Goal: Information Seeking & Learning: Learn about a topic

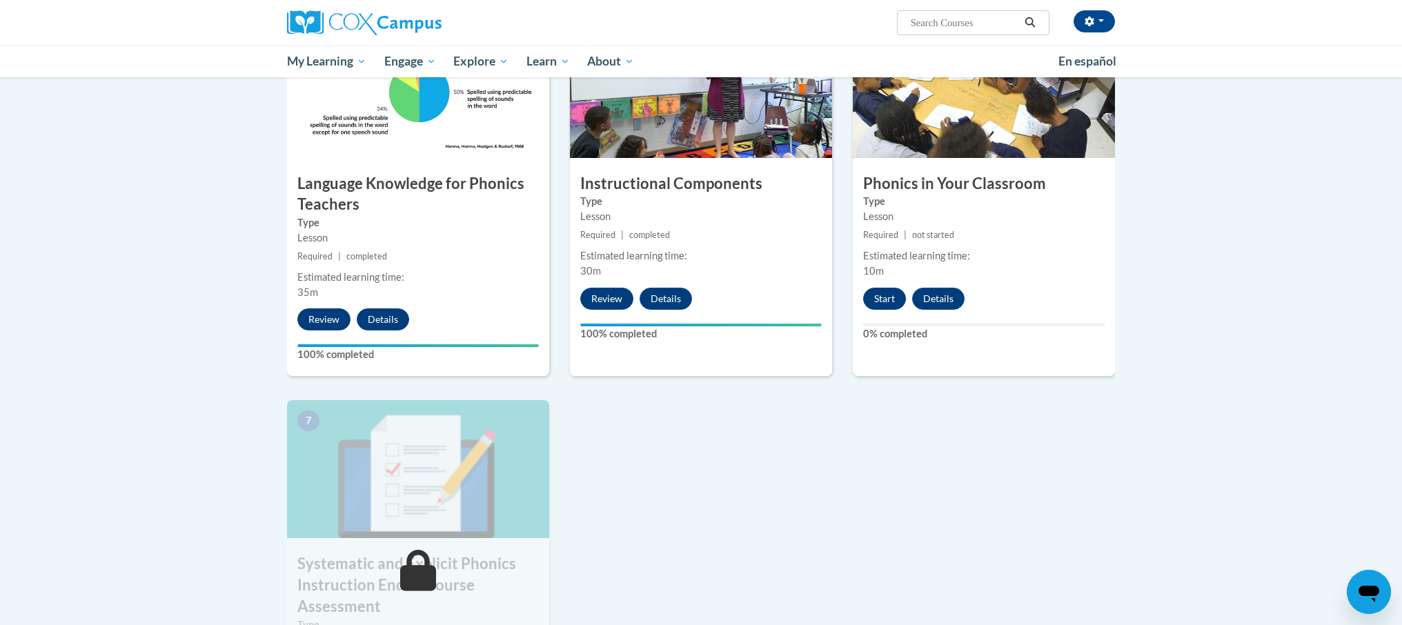
scroll to position [706, 0]
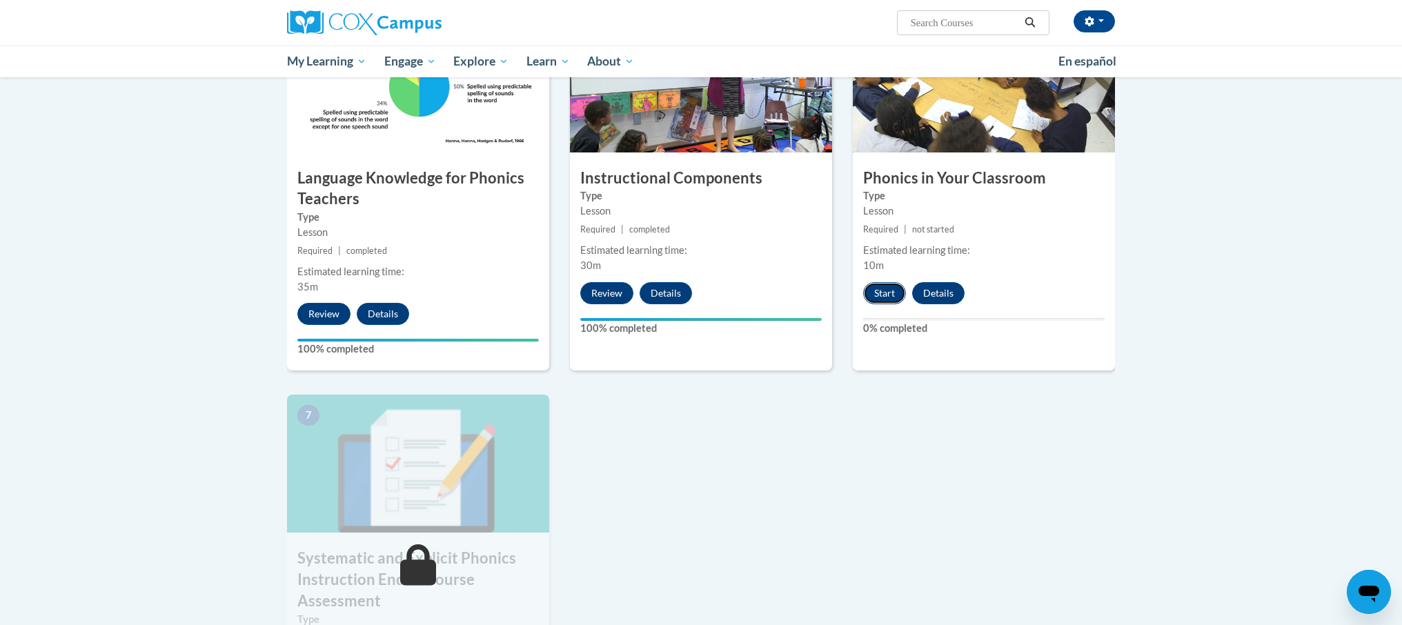
click at [871, 293] on button "Start" at bounding box center [884, 293] width 43 height 22
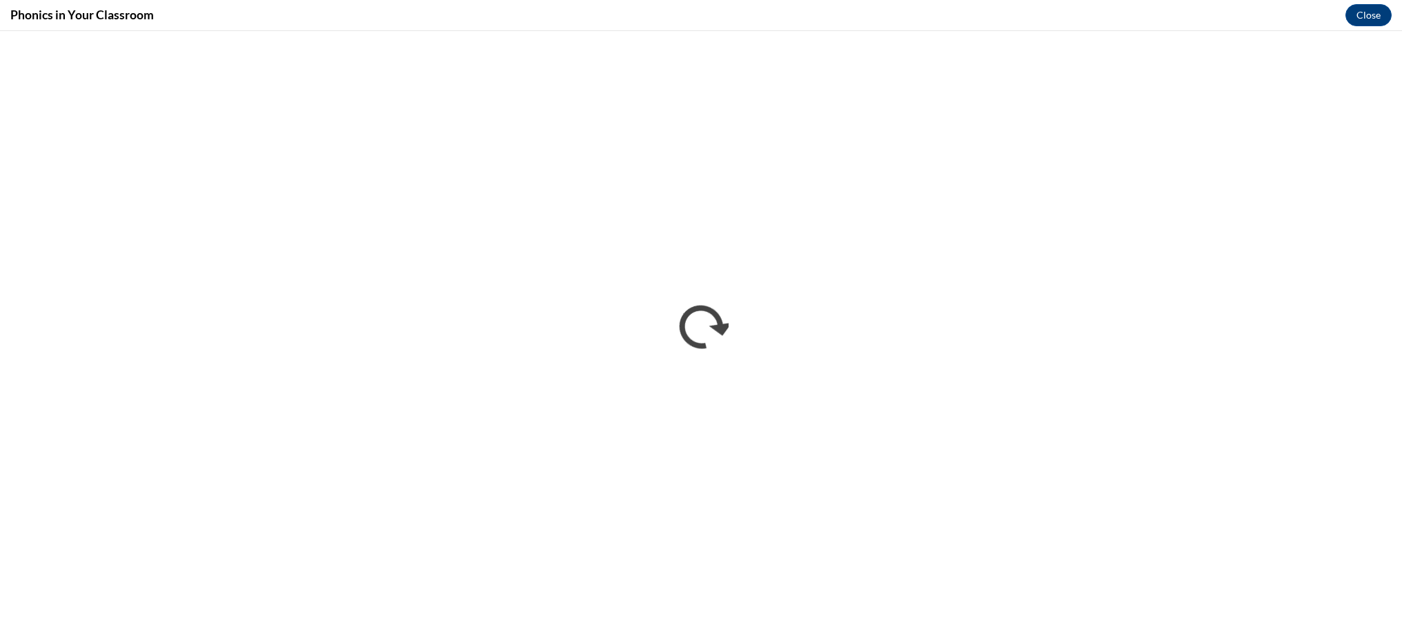
scroll to position [0, 0]
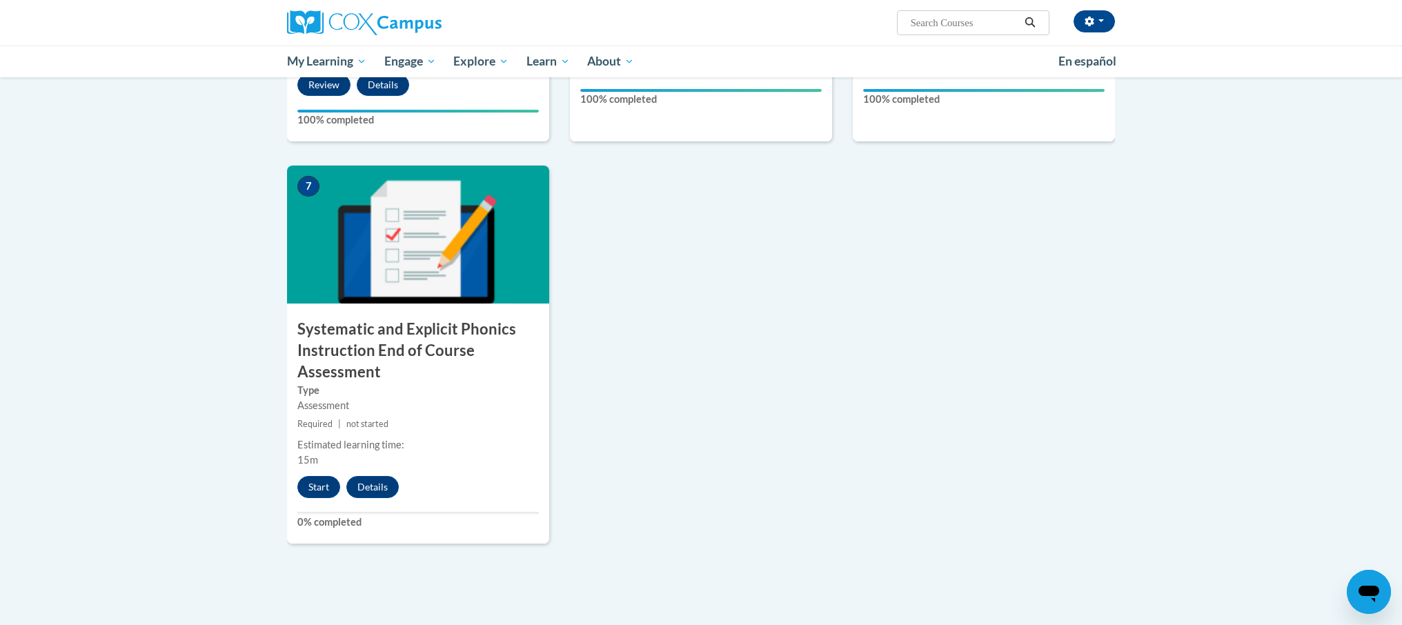
scroll to position [939, 0]
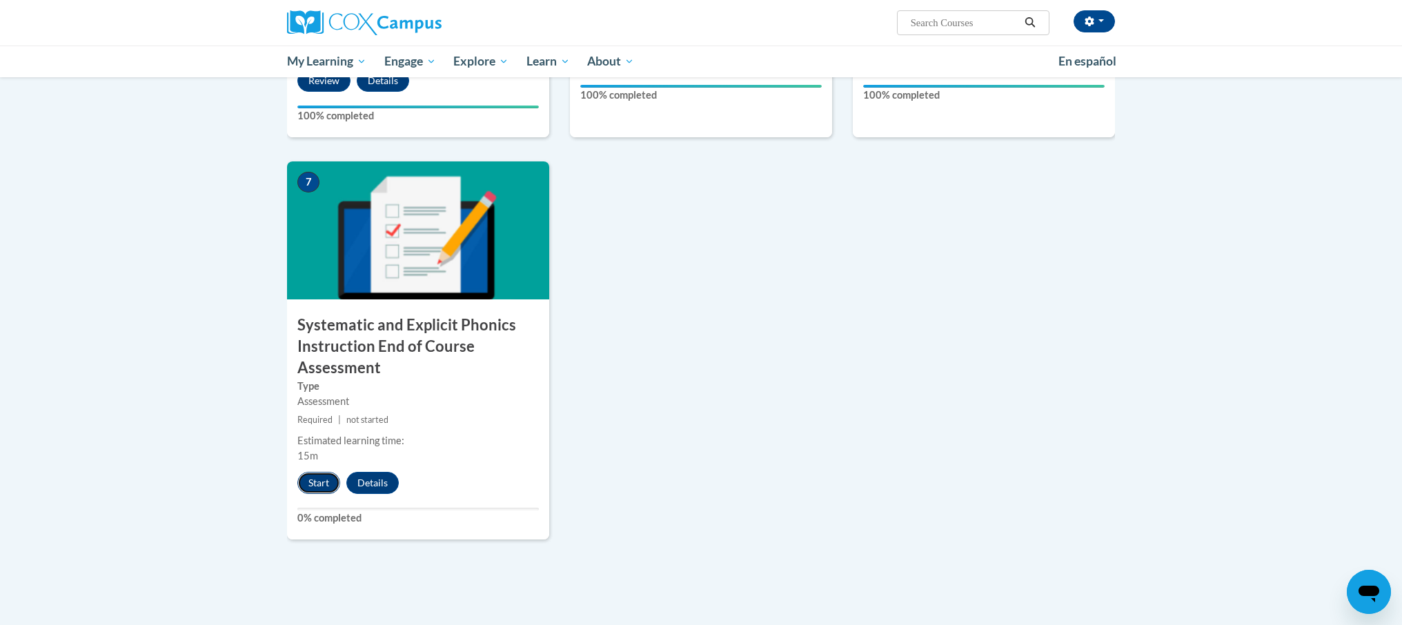
click at [319, 481] on button "Start" at bounding box center [318, 483] width 43 height 22
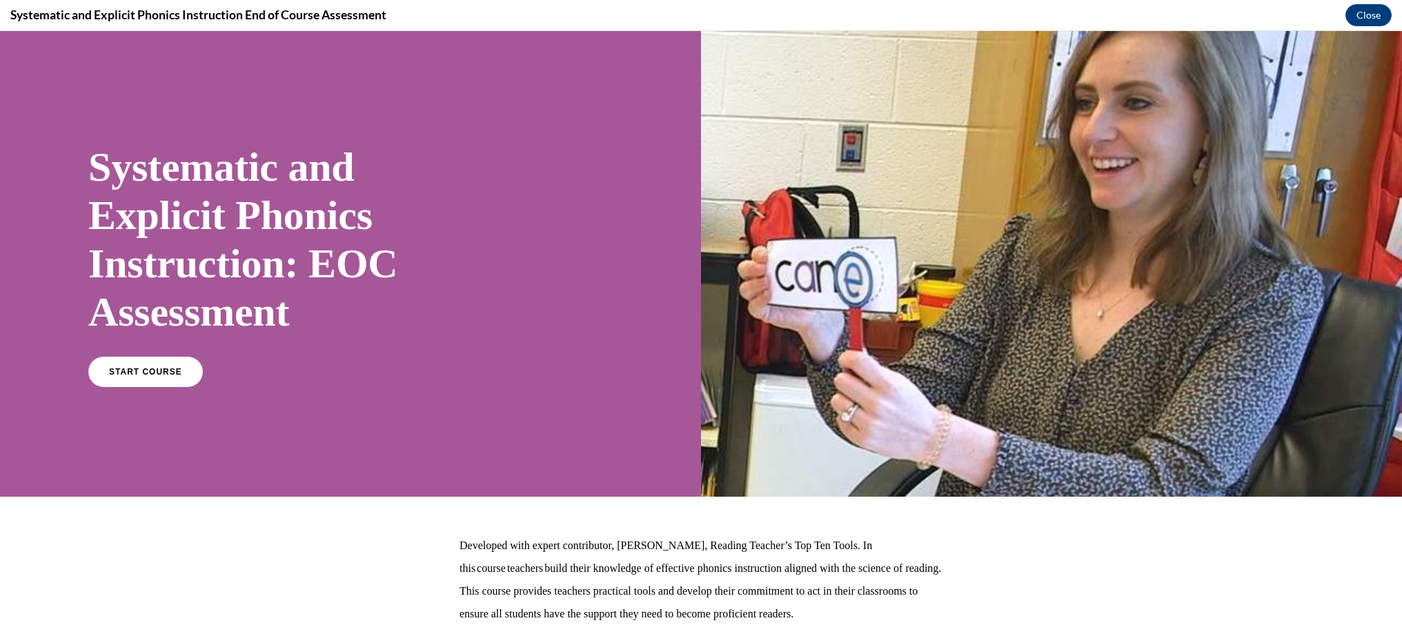
scroll to position [0, 0]
click at [115, 375] on span "START COURSE" at bounding box center [145, 372] width 77 height 10
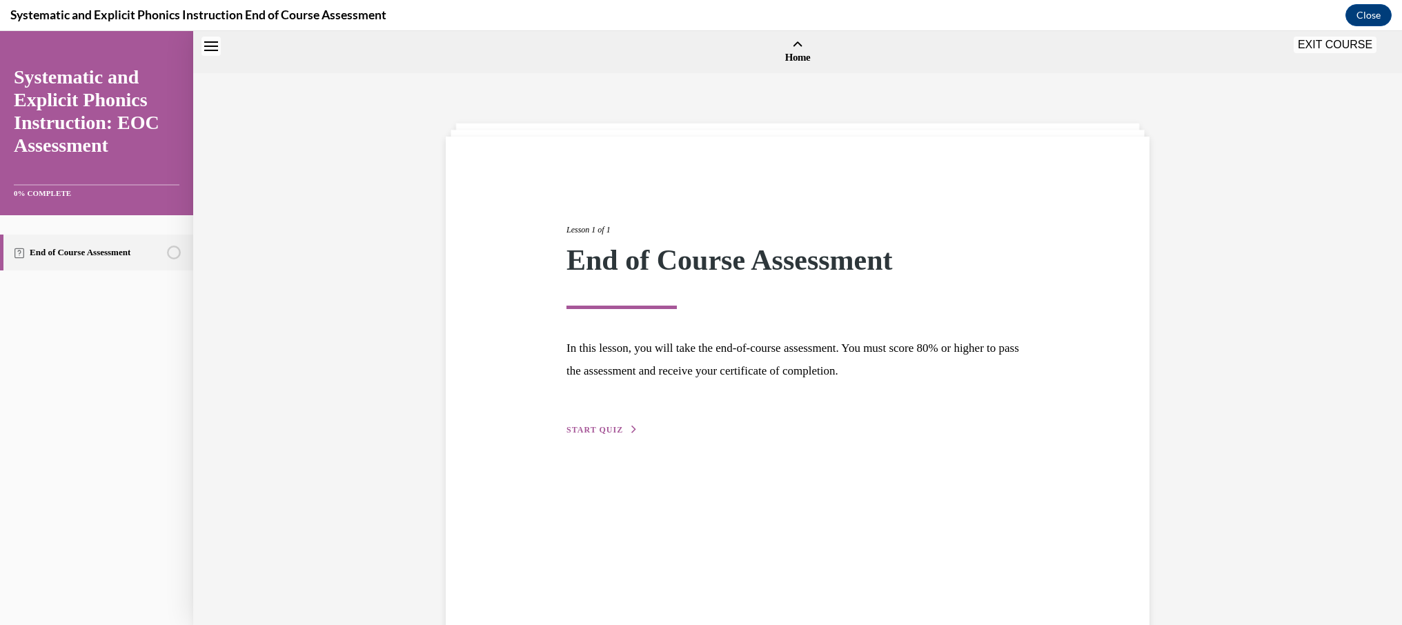
scroll to position [43, 0]
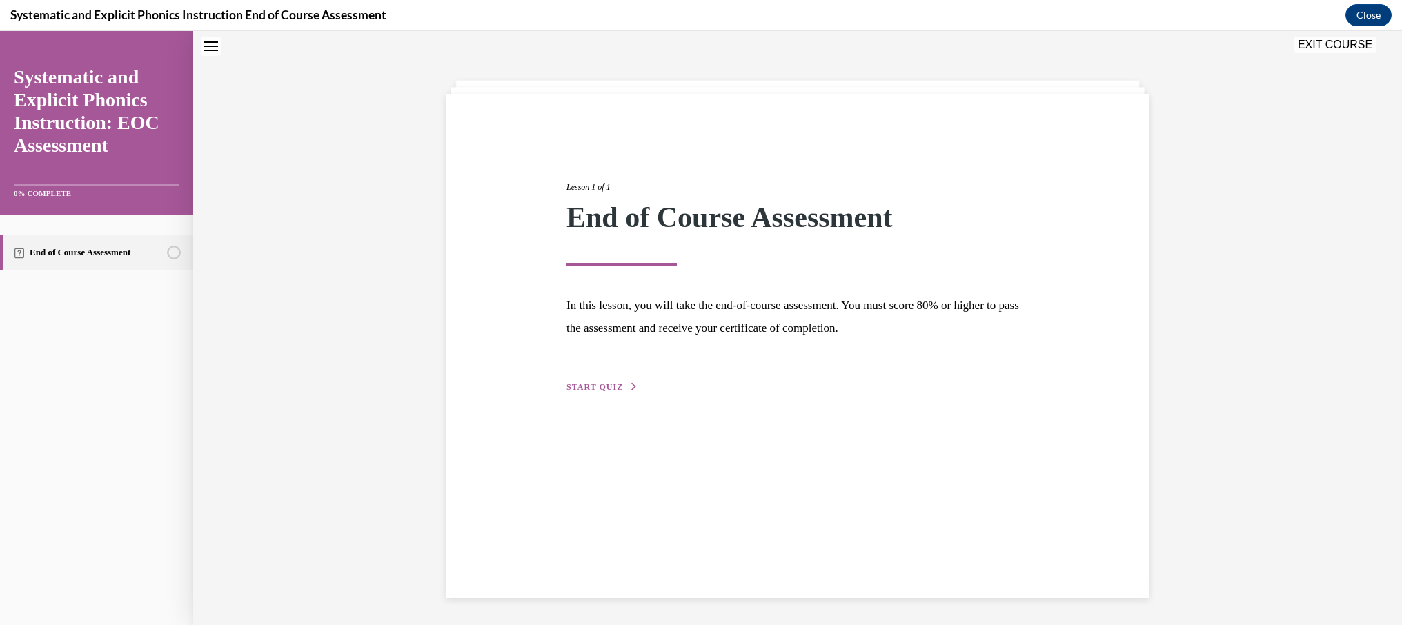
click at [575, 396] on div "Lesson 1 of 1 End of Course Assessment In this lesson, you will take the end-of…" at bounding box center [798, 346] width 704 height 504
click at [582, 391] on span "START QUIZ" at bounding box center [595, 387] width 57 height 10
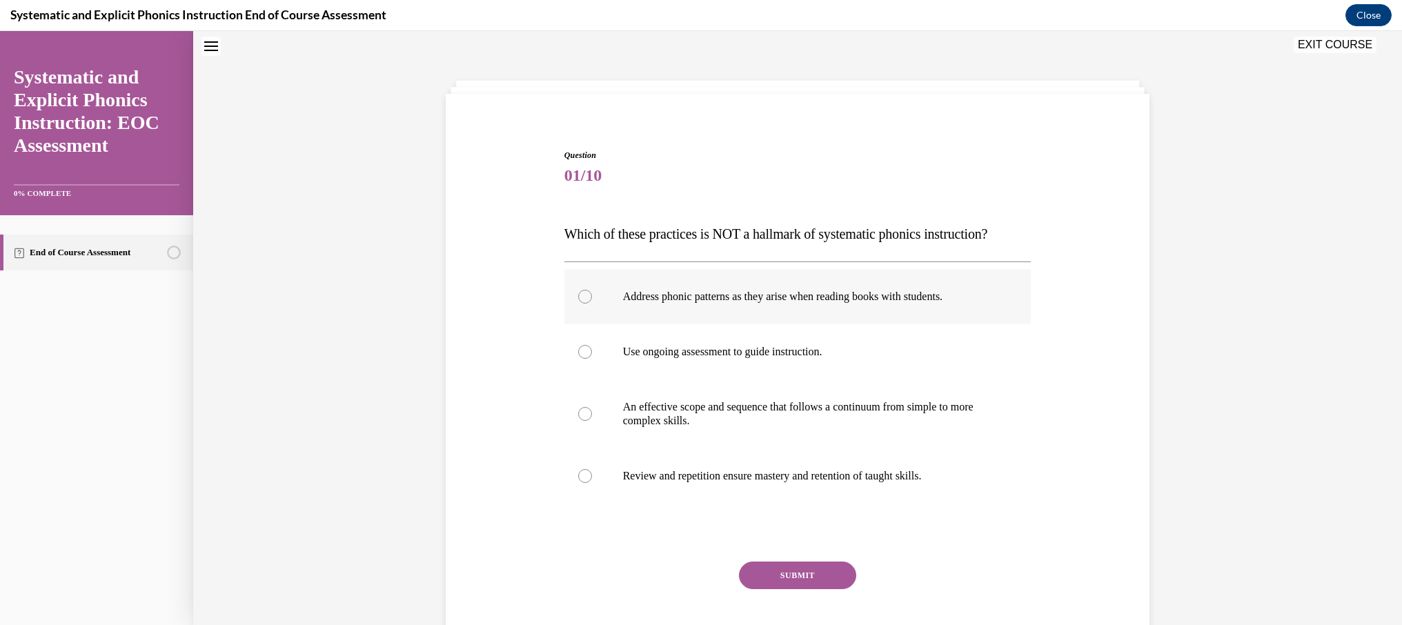
click at [739, 302] on p "Address phonic patterns as they arise when reading books with students." at bounding box center [810, 297] width 374 height 14
click at [788, 591] on div "SUBMIT" at bounding box center [797, 596] width 467 height 69
click at [800, 578] on button "SUBMIT" at bounding box center [797, 576] width 117 height 28
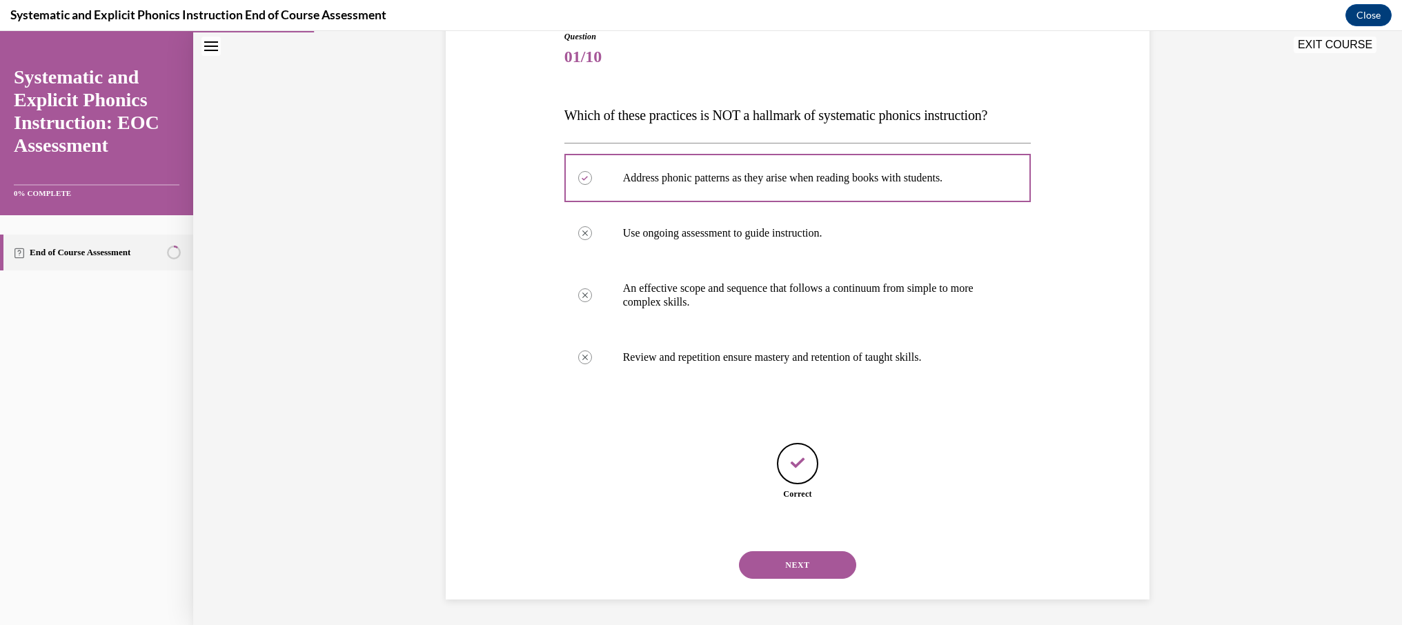
scroll to position [164, 0]
click at [781, 562] on button "NEXT" at bounding box center [797, 563] width 117 height 28
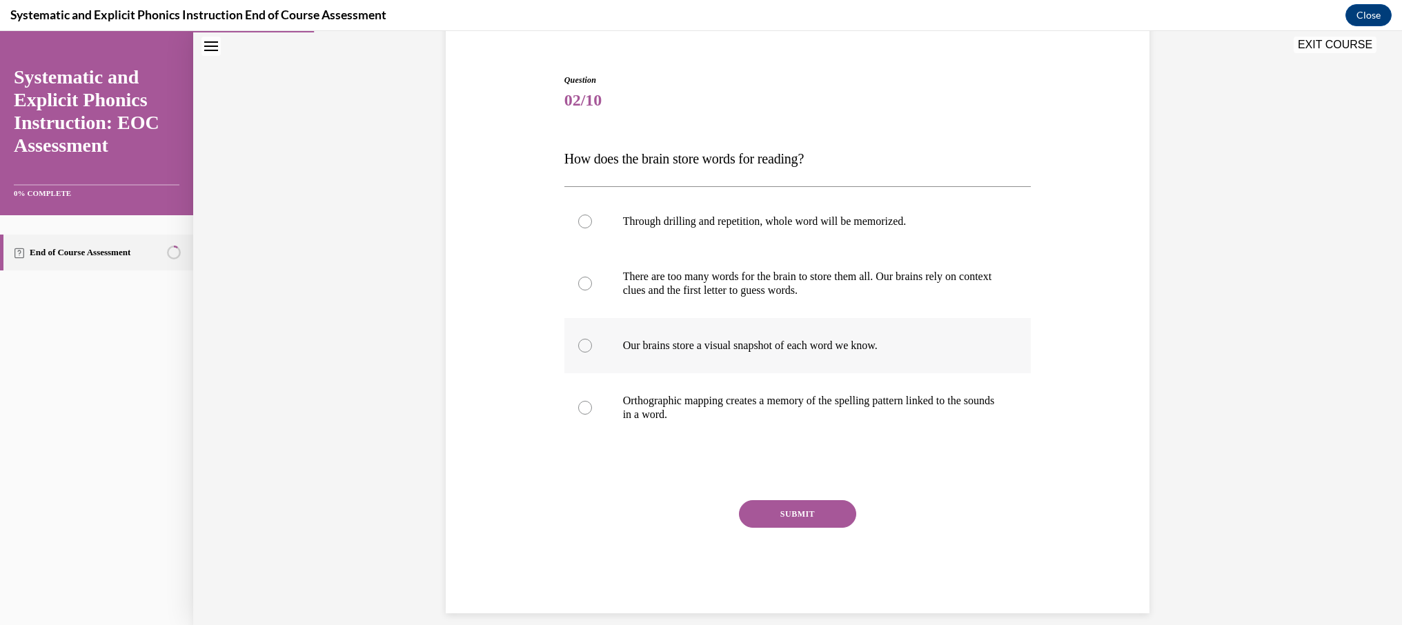
scroll to position [119, 0]
click at [673, 400] on p "Orthographic mapping creates a memory of the spelling pattern linked to the sou…" at bounding box center [810, 407] width 374 height 28
click at [831, 511] on button "SUBMIT" at bounding box center [797, 513] width 117 height 28
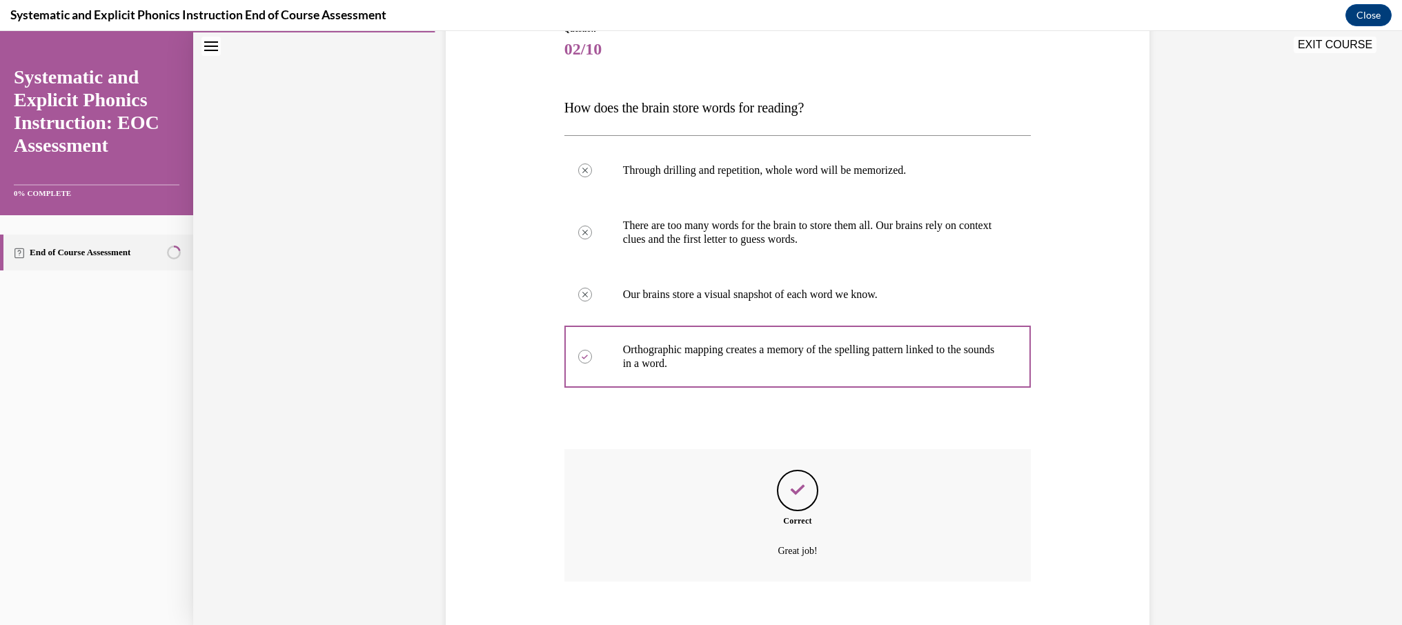
scroll to position [246, 0]
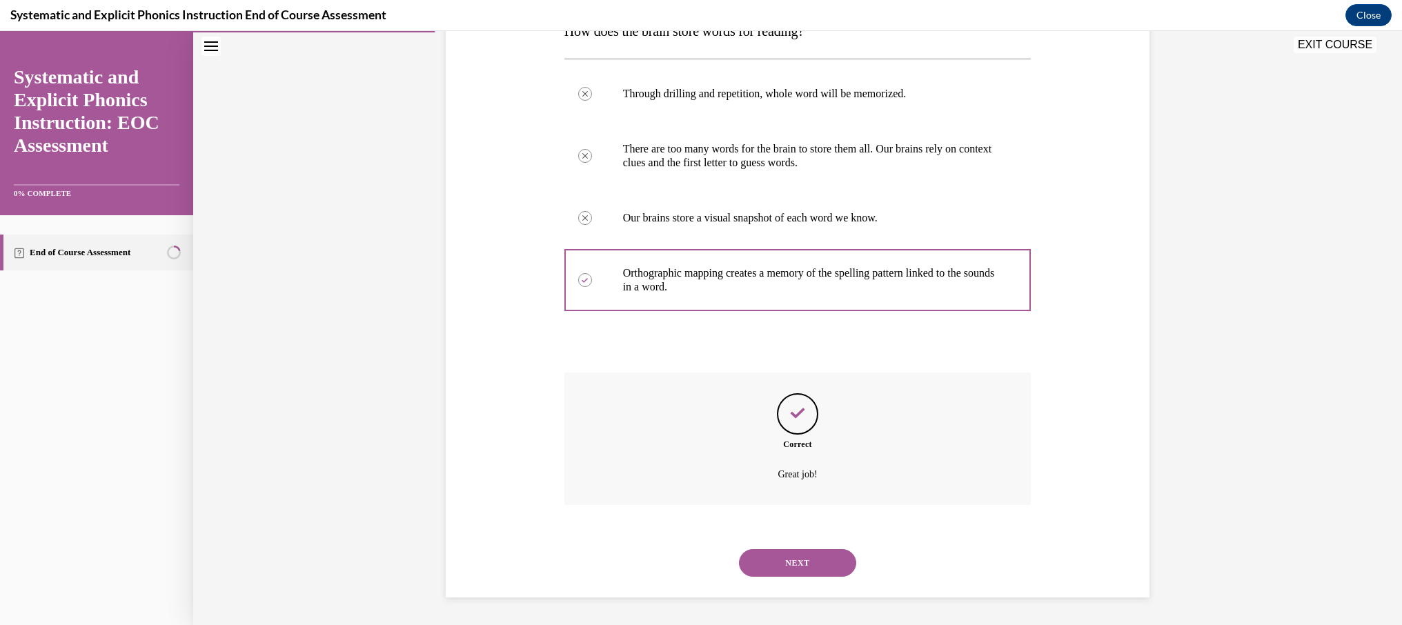
click at [812, 557] on button "NEXT" at bounding box center [797, 563] width 117 height 28
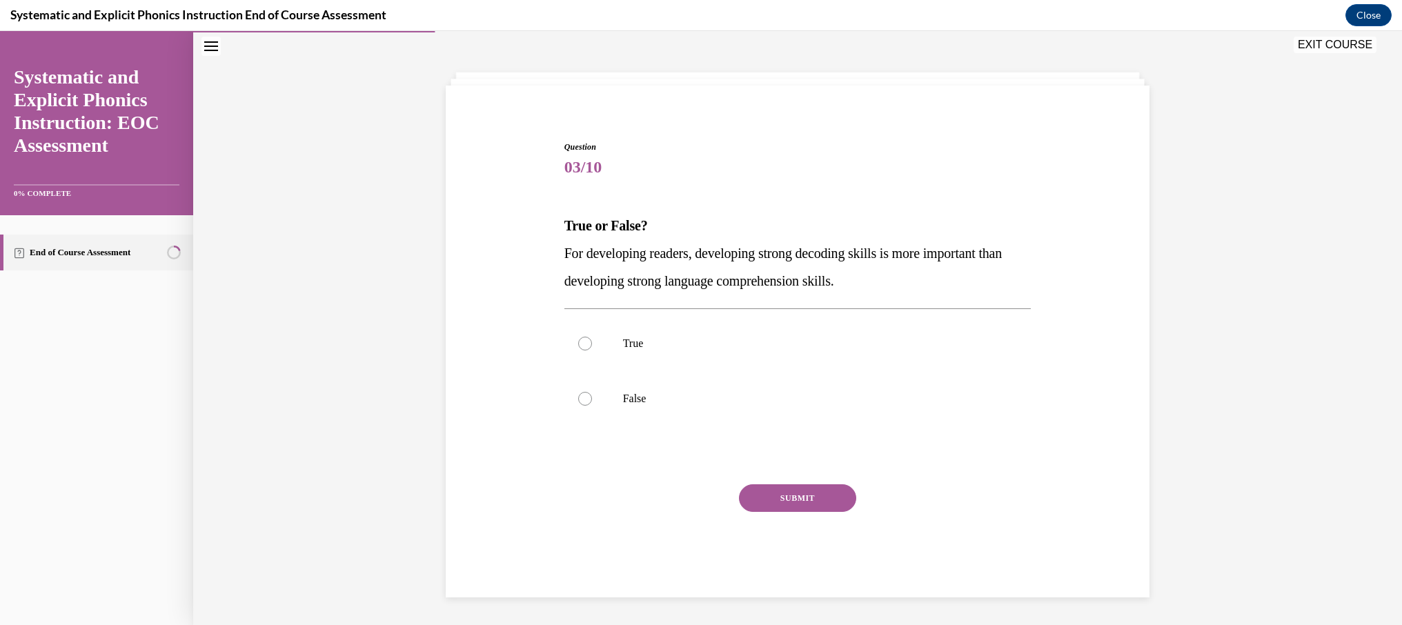
scroll to position [51, 0]
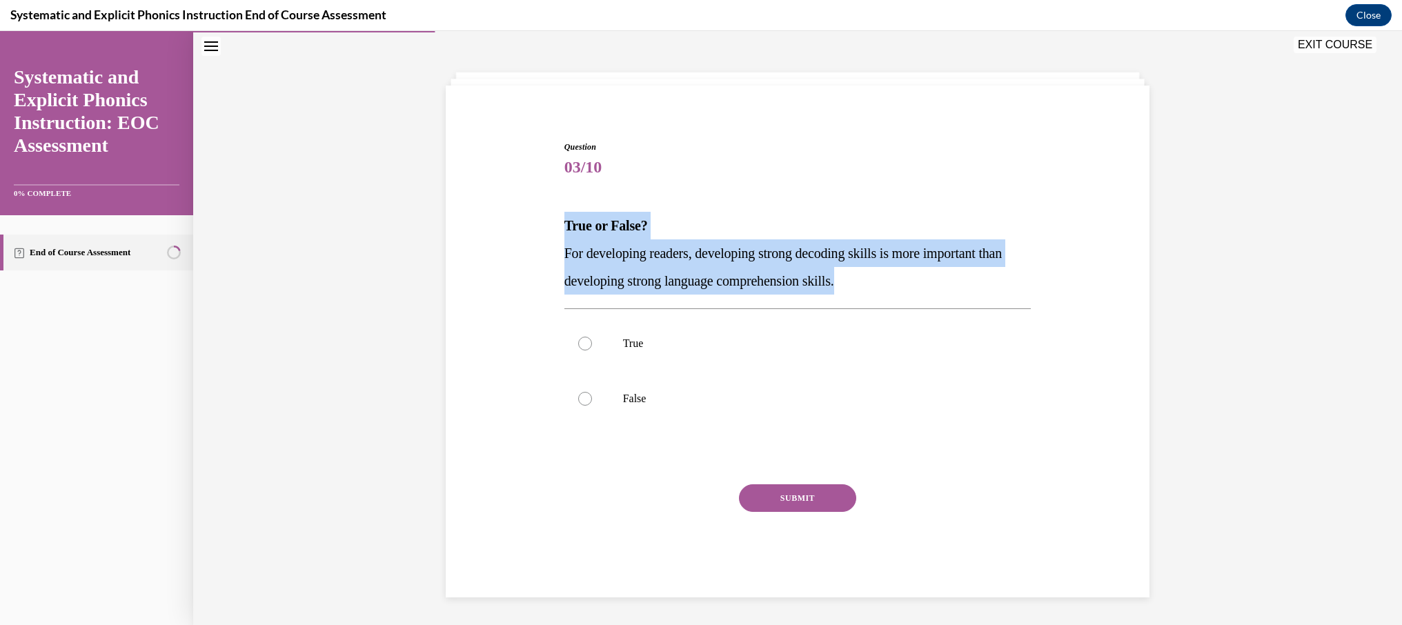
drag, startPoint x: 885, startPoint y: 283, endPoint x: 547, endPoint y: 234, distance: 341.0
click at [547, 234] on div "Question 03/10 True or False? For developing readers, developing strong decodin…" at bounding box center [797, 348] width 711 height 498
copy div "True or False? For developing readers, developing strong decoding skills is mor…"
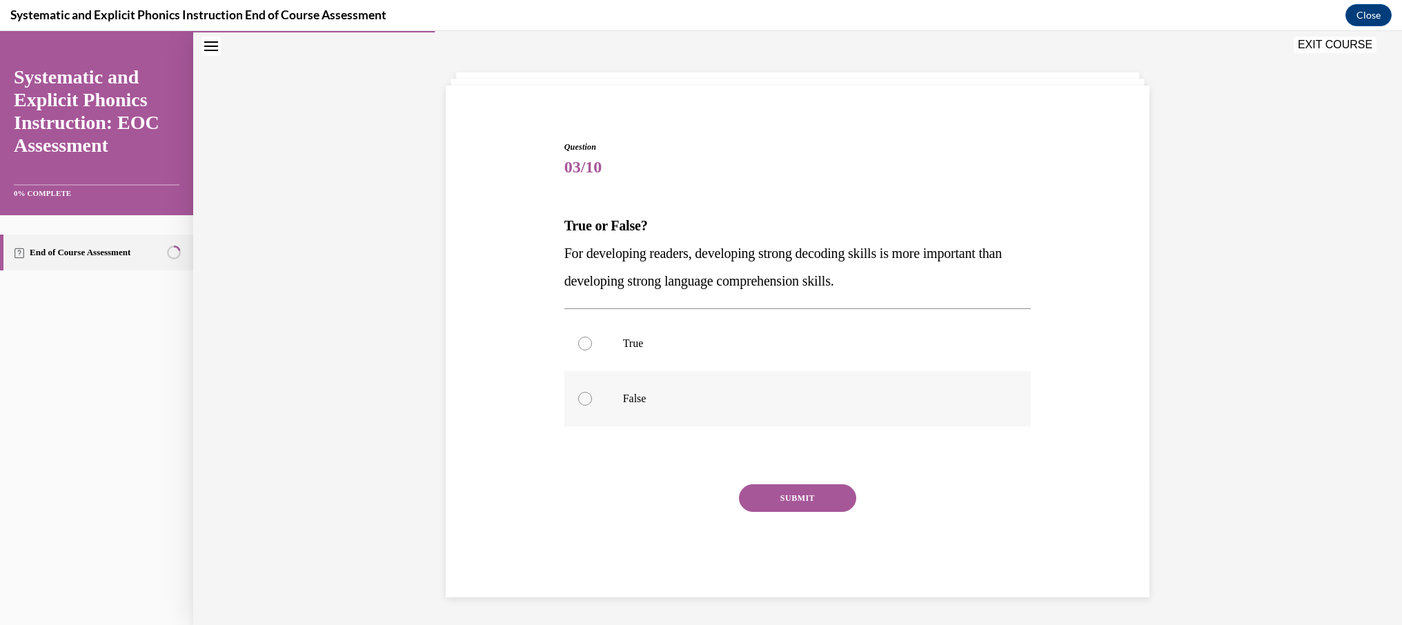
click at [686, 393] on p "False" at bounding box center [810, 399] width 374 height 14
click at [814, 506] on button "SUBMIT" at bounding box center [797, 498] width 117 height 28
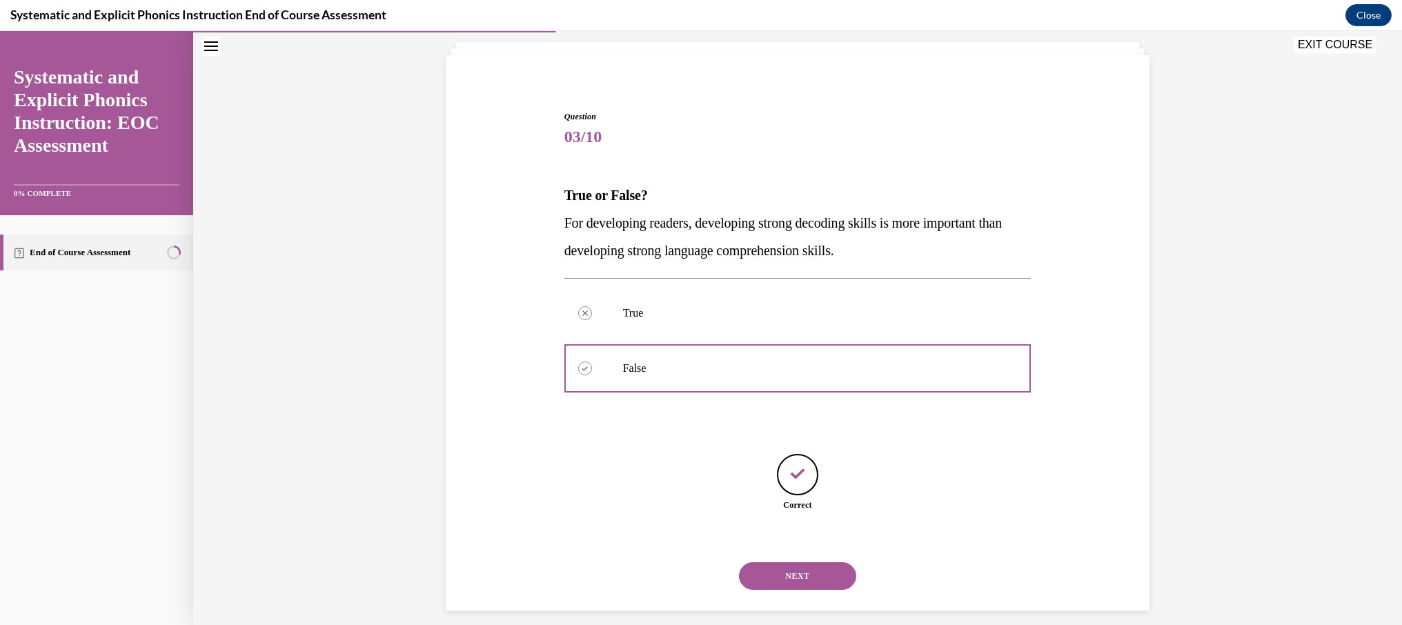
scroll to position [95, 0]
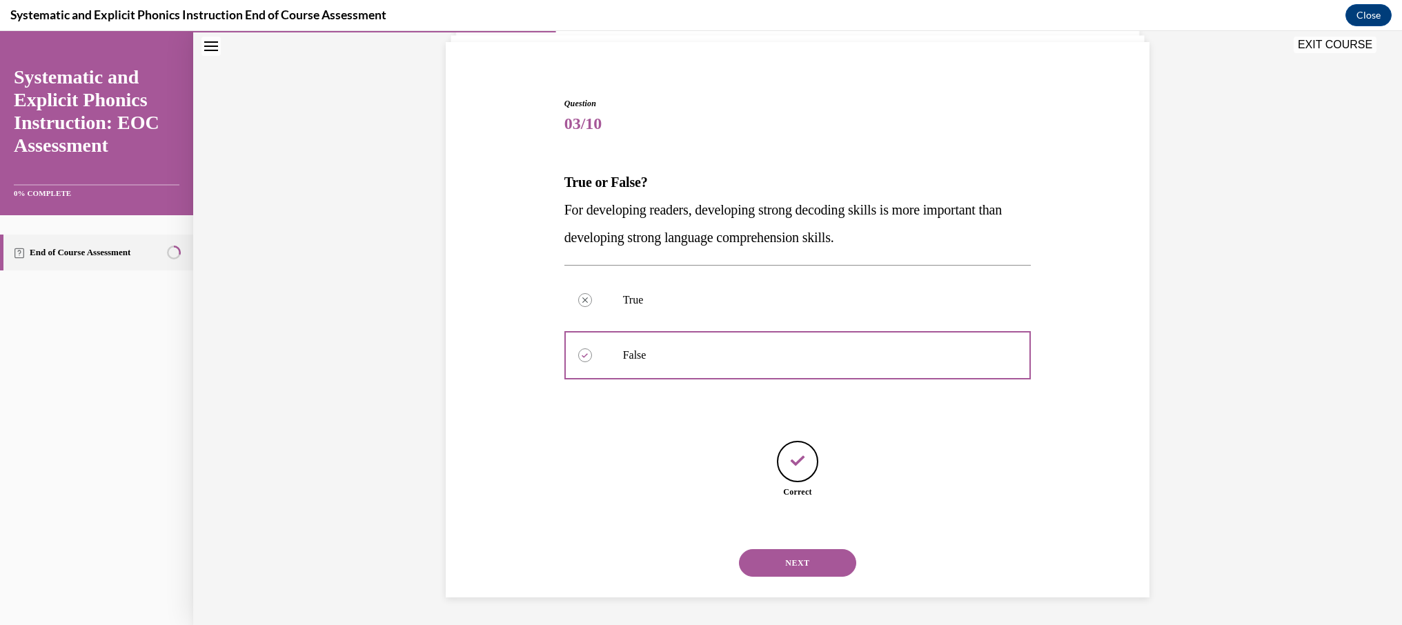
click at [817, 557] on button "NEXT" at bounding box center [797, 563] width 117 height 28
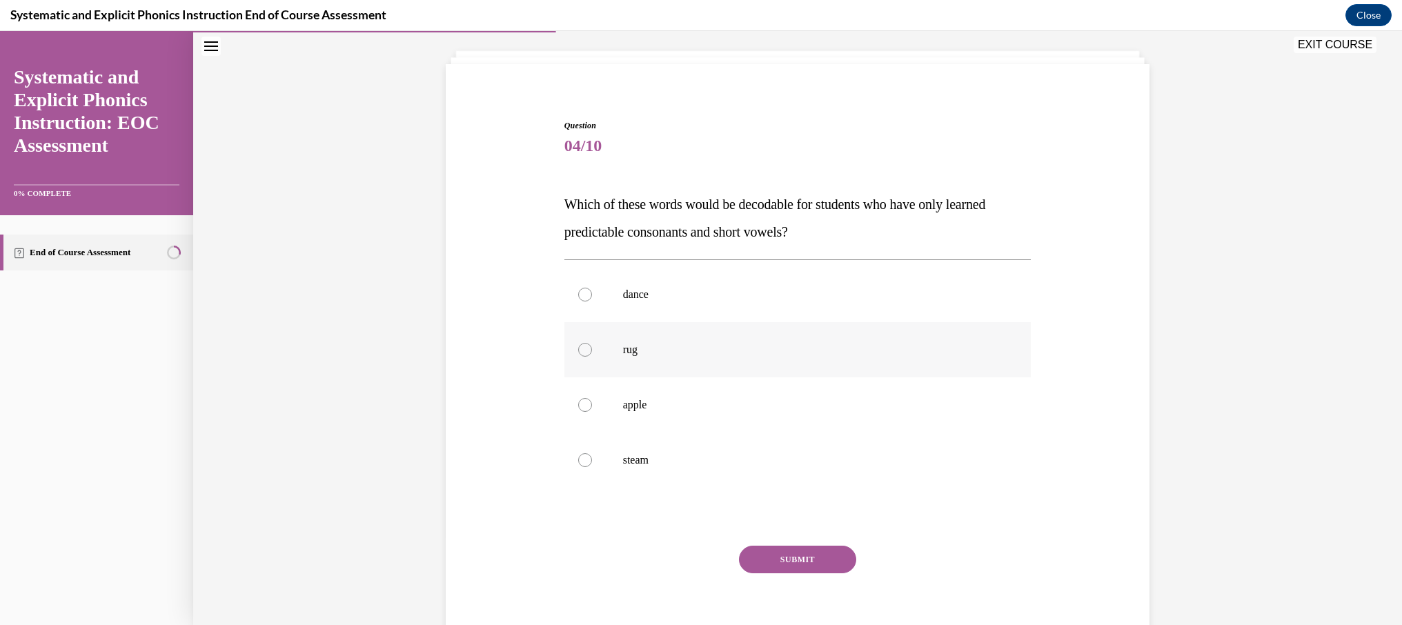
scroll to position [80, 0]
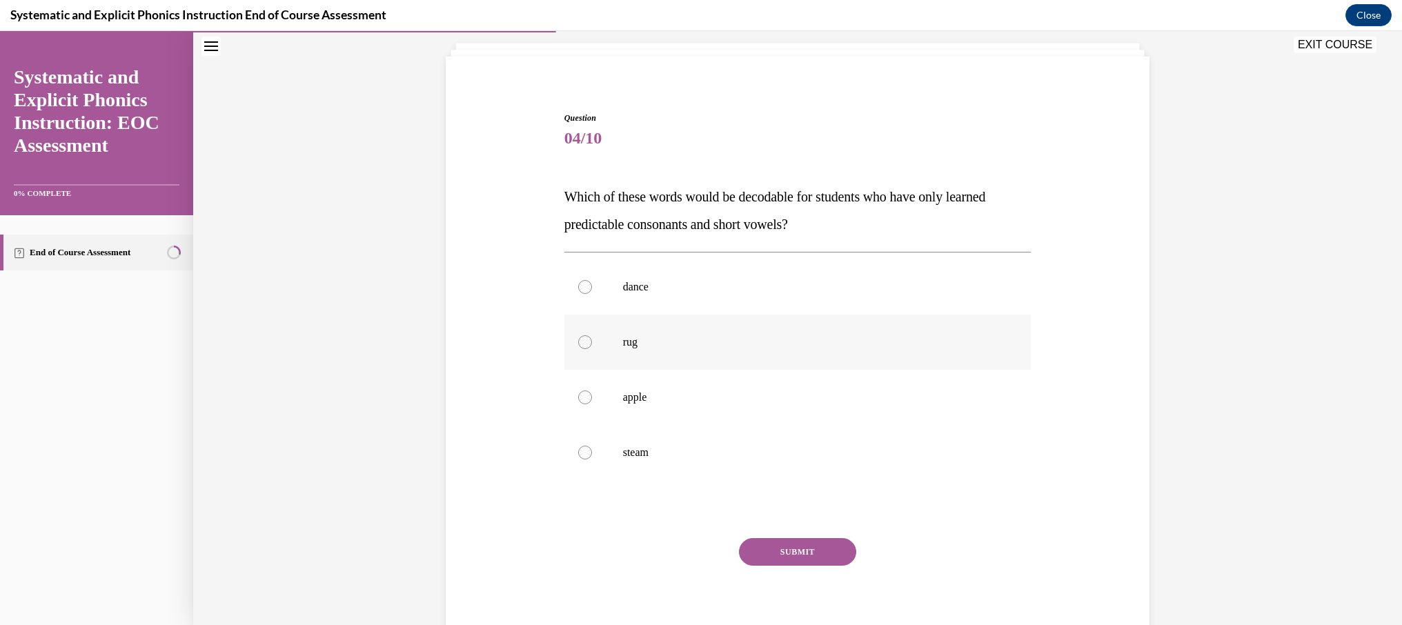
click at [742, 353] on div at bounding box center [797, 342] width 467 height 55
click at [819, 547] on button "SUBMIT" at bounding box center [797, 552] width 117 height 28
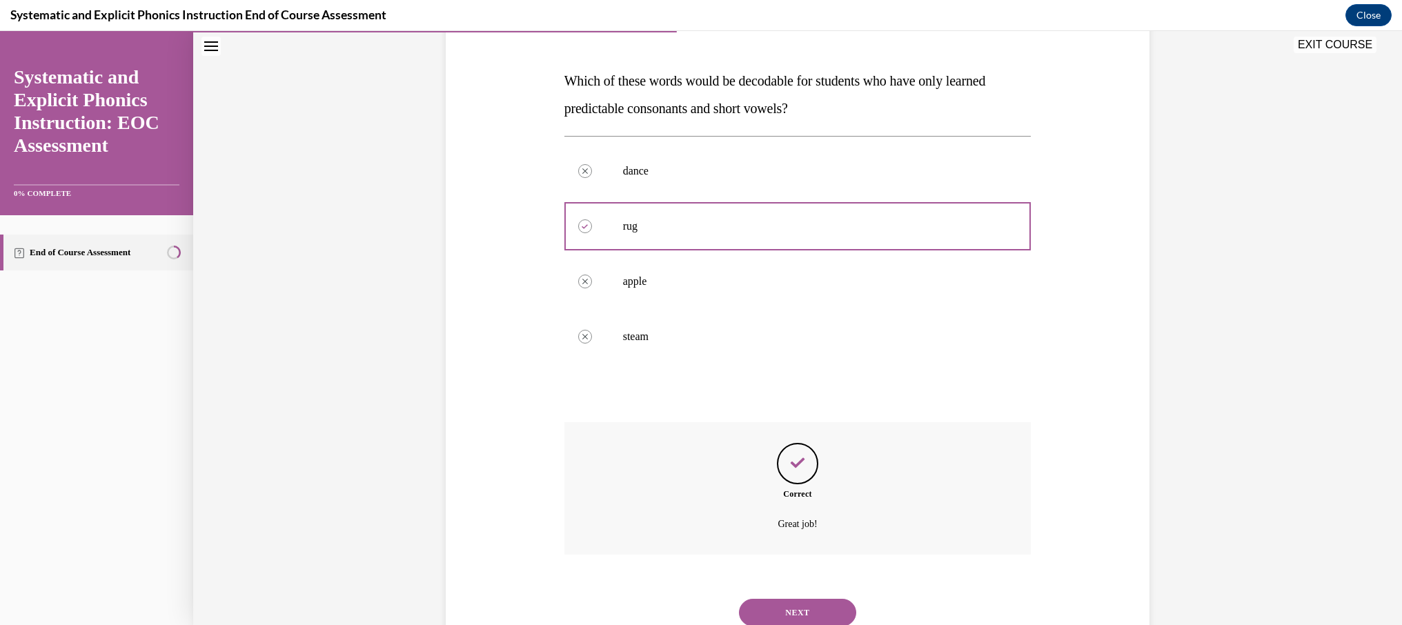
scroll to position [246, 0]
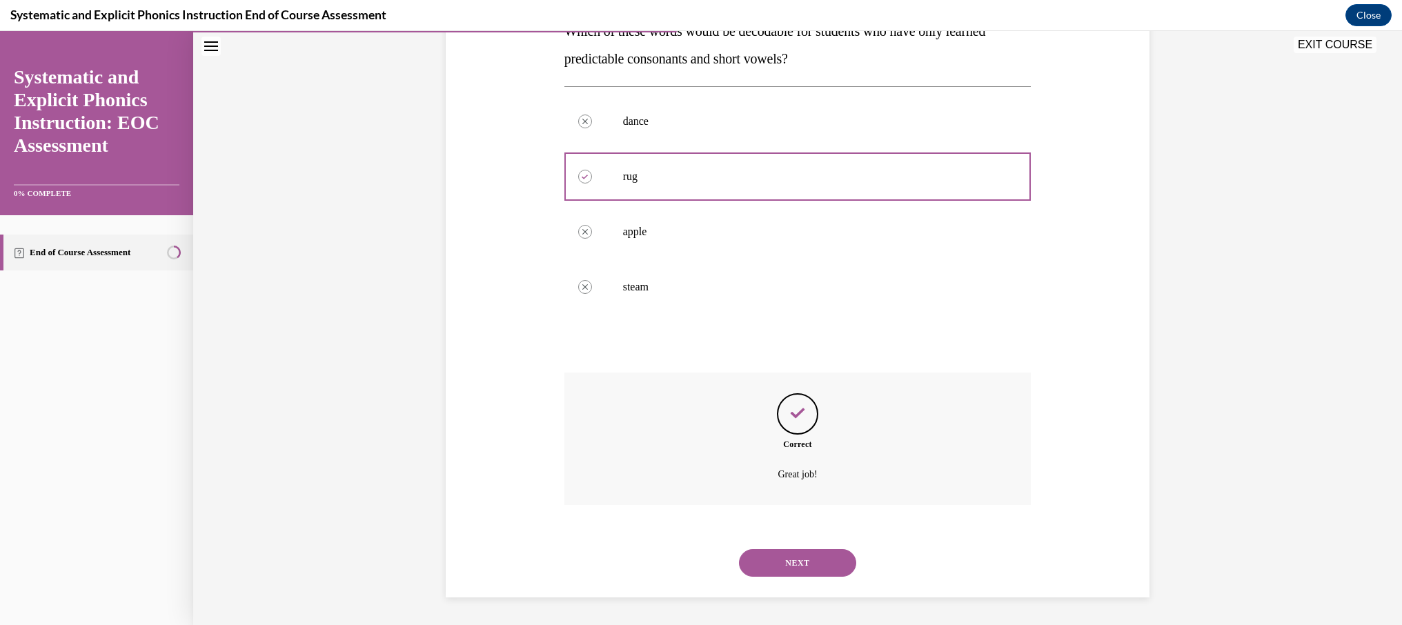
click at [794, 560] on button "NEXT" at bounding box center [797, 563] width 117 height 28
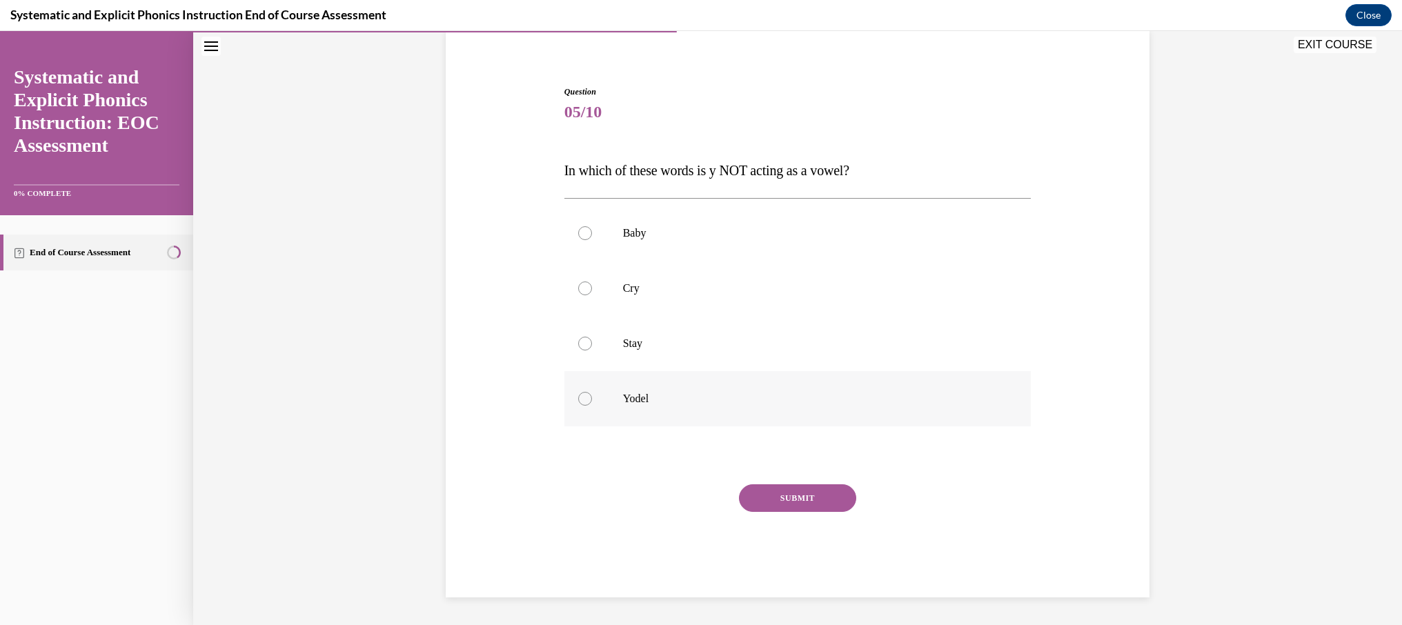
click at [649, 409] on div at bounding box center [797, 398] width 467 height 55
click at [809, 490] on button "SUBMIT" at bounding box center [797, 498] width 117 height 28
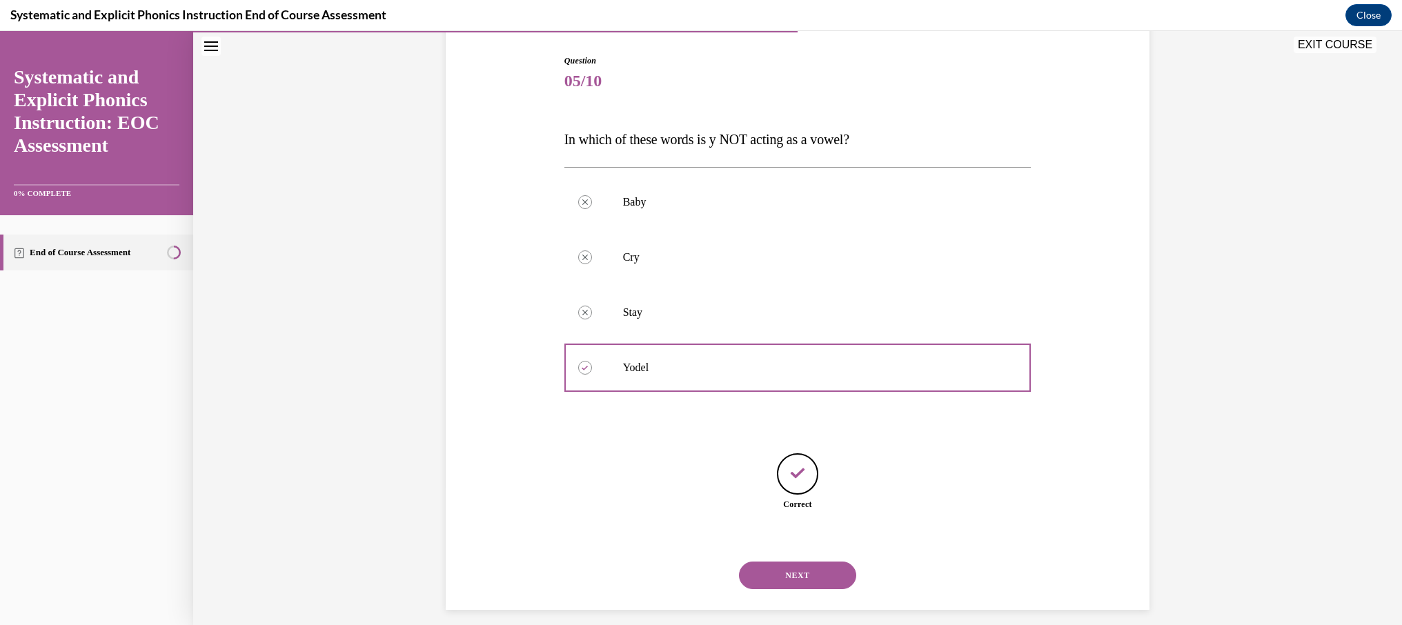
scroll to position [150, 0]
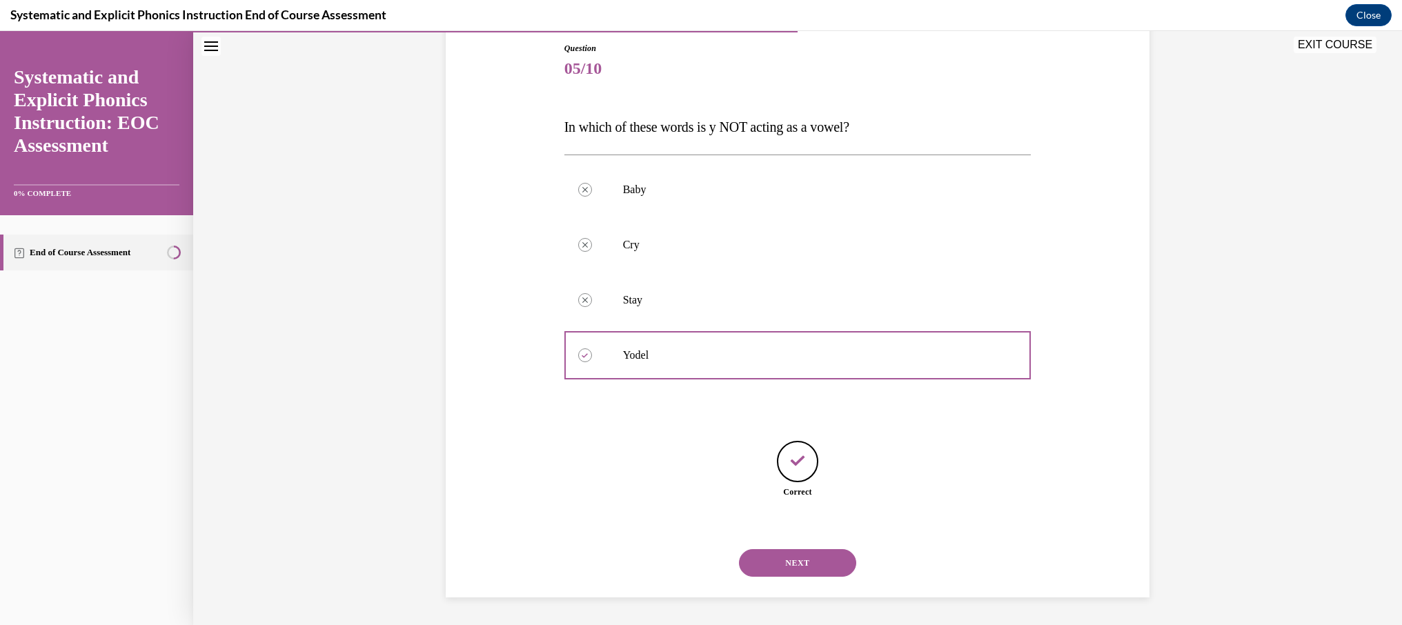
click at [792, 554] on button "NEXT" at bounding box center [797, 563] width 117 height 28
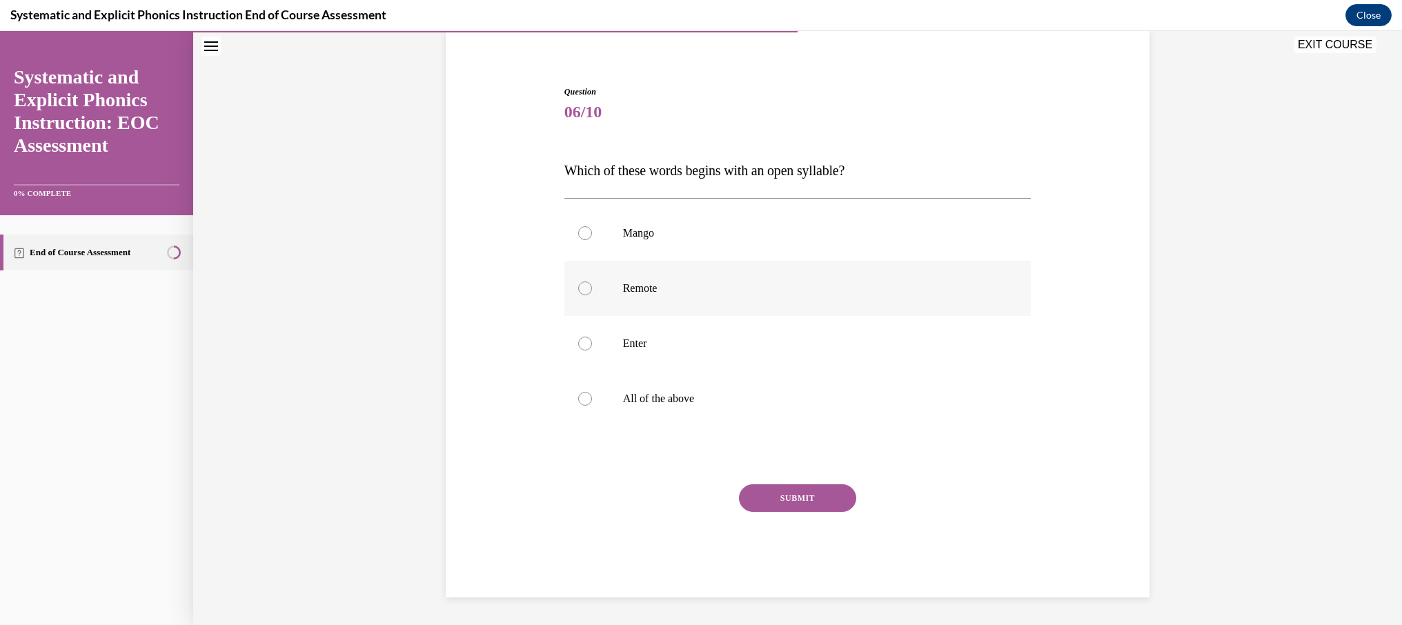
click at [628, 284] on p "Remote" at bounding box center [810, 289] width 374 height 14
click at [783, 504] on button "SUBMIT" at bounding box center [797, 498] width 117 height 28
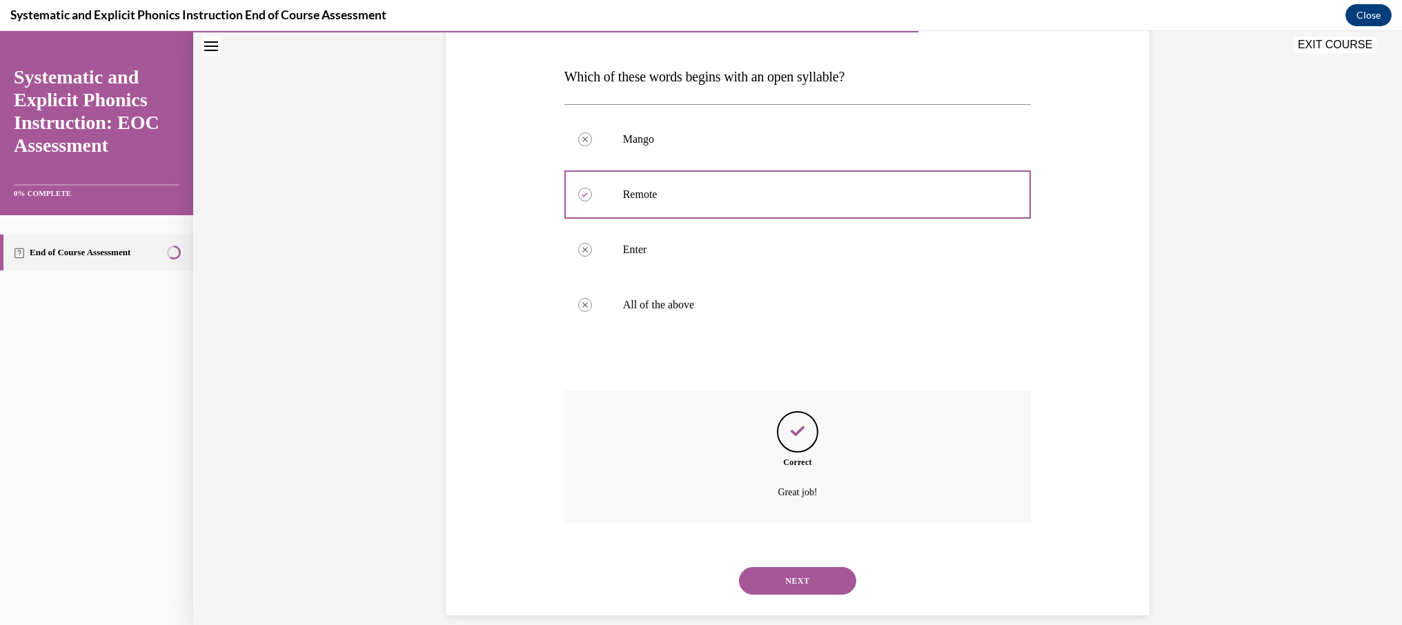
scroll to position [218, 0]
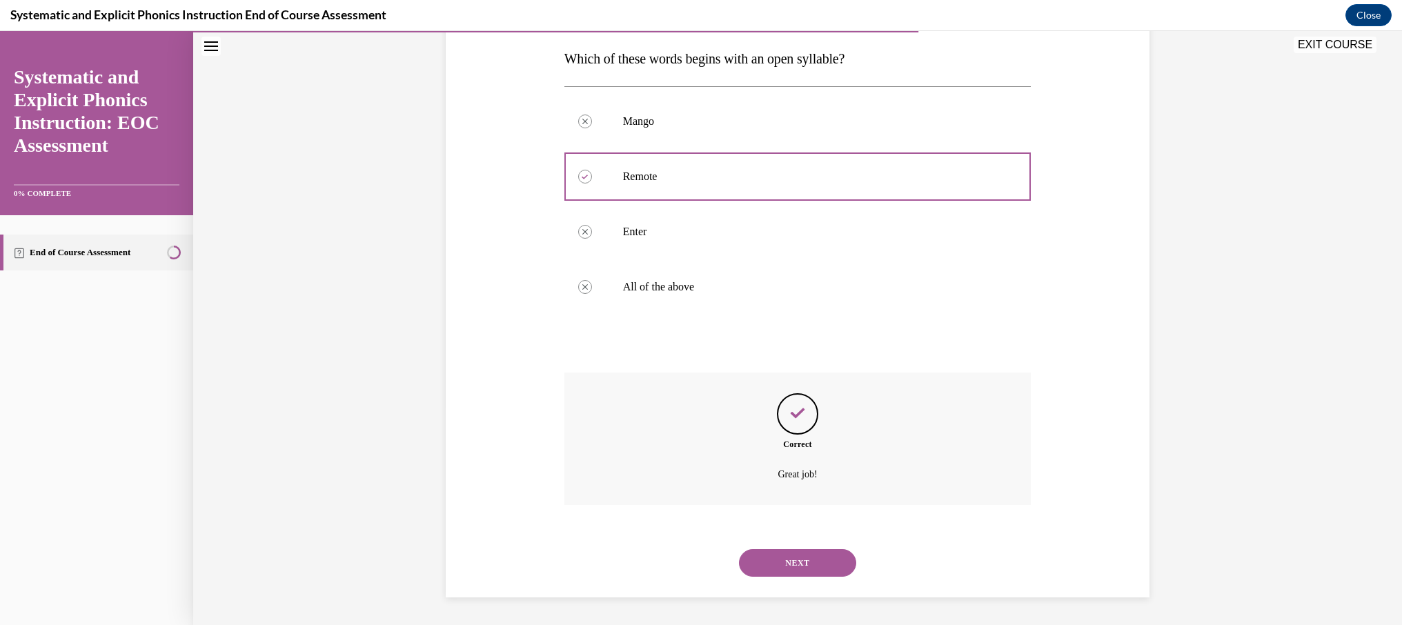
click at [807, 555] on button "NEXT" at bounding box center [797, 563] width 117 height 28
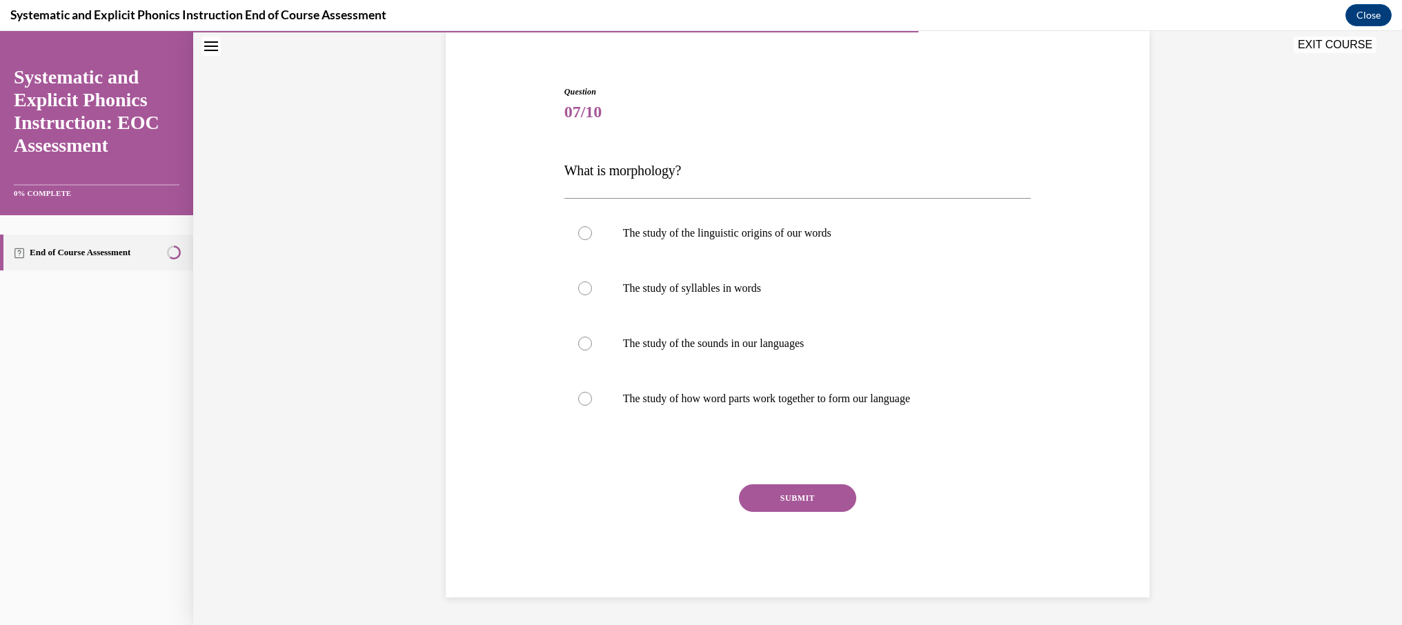
scroll to position [106, 0]
drag, startPoint x: 698, startPoint y: 170, endPoint x: 530, endPoint y: 173, distance: 168.4
click at [530, 173] on div "Question 07/10 What is morphology? The study of the linguistic origins of our w…" at bounding box center [797, 320] width 711 height 553
copy span "What is morphology?"
click at [893, 391] on div at bounding box center [797, 398] width 467 height 55
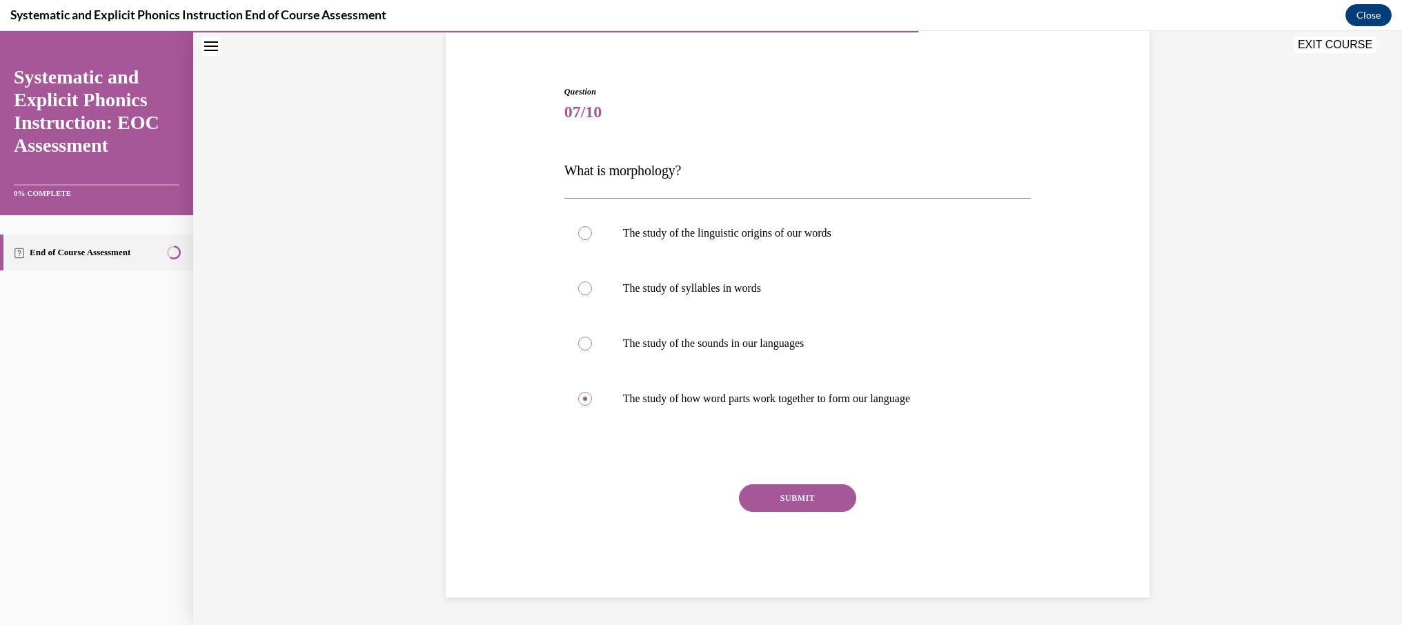
click at [818, 495] on button "SUBMIT" at bounding box center [797, 498] width 117 height 28
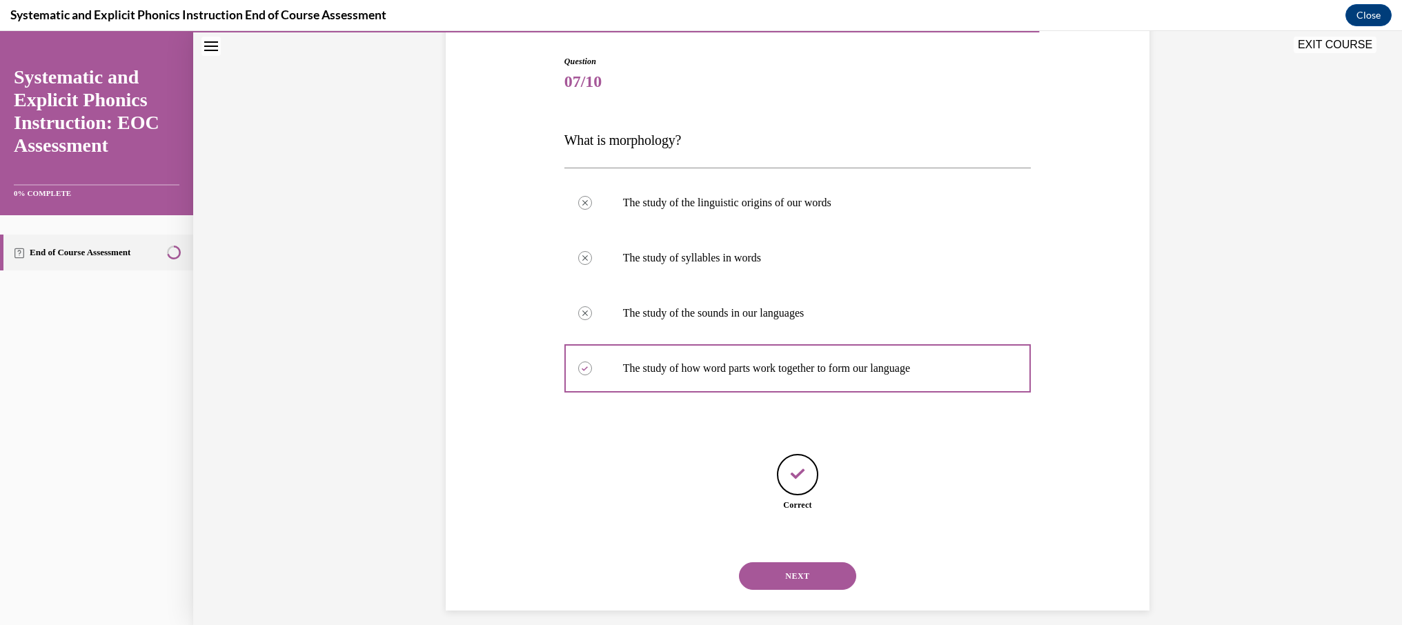
scroll to position [150, 0]
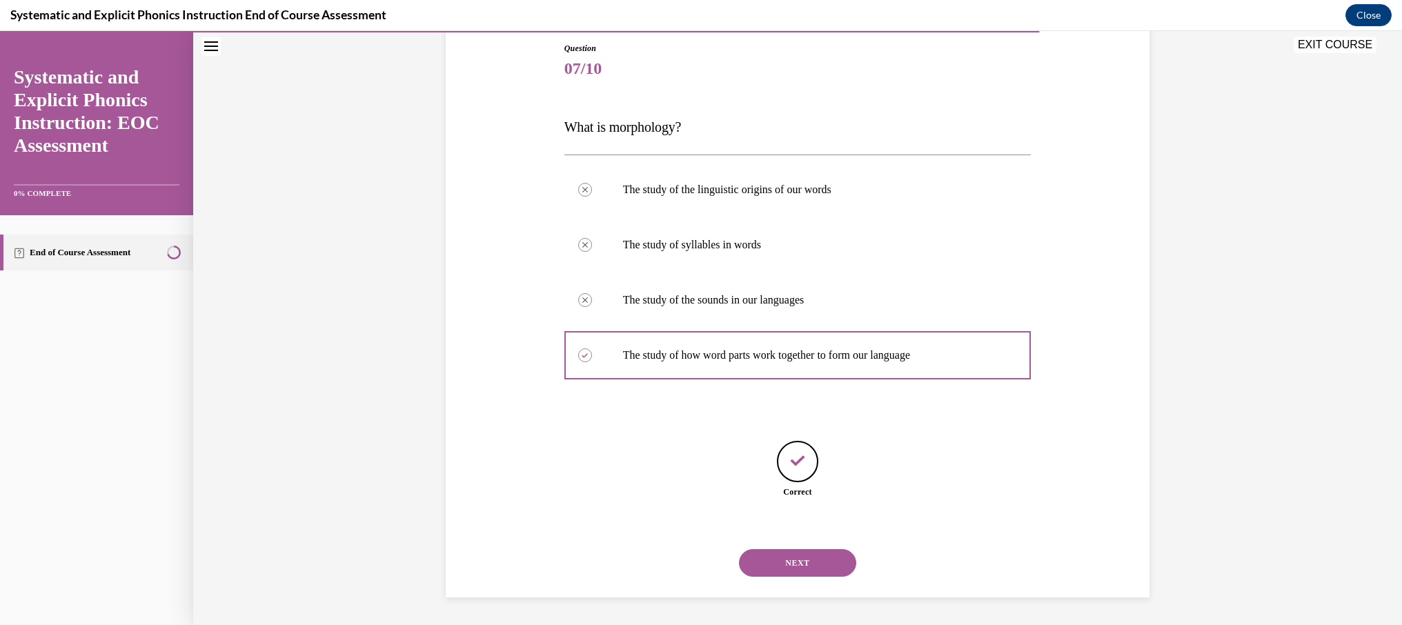
click at [832, 555] on button "NEXT" at bounding box center [797, 563] width 117 height 28
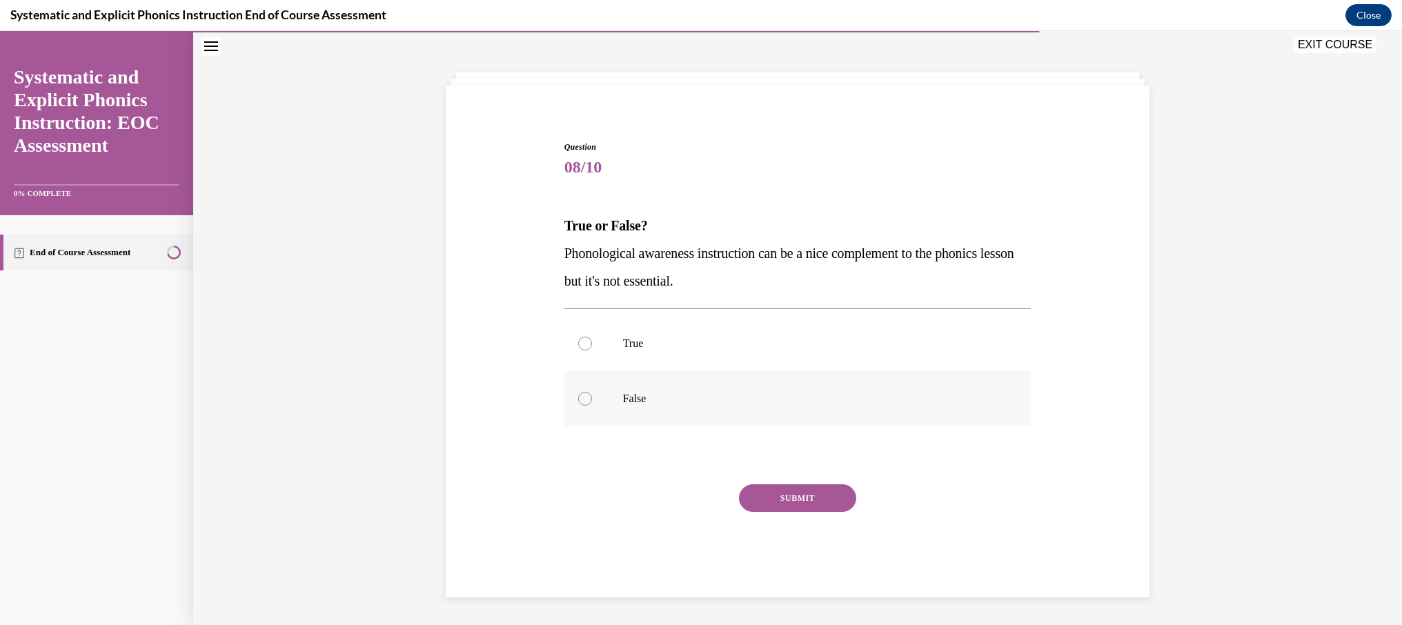
click at [596, 406] on div at bounding box center [797, 398] width 467 height 55
click at [792, 493] on button "SUBMIT" at bounding box center [797, 498] width 117 height 28
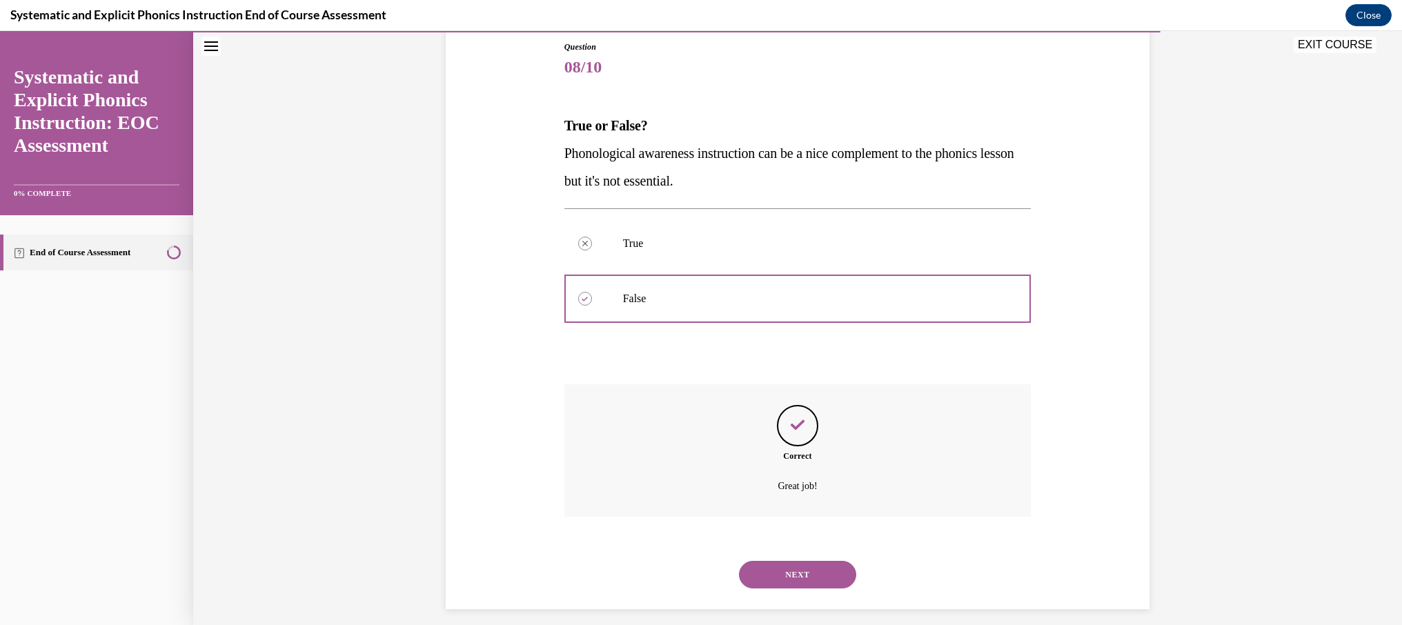
scroll to position [163, 0]
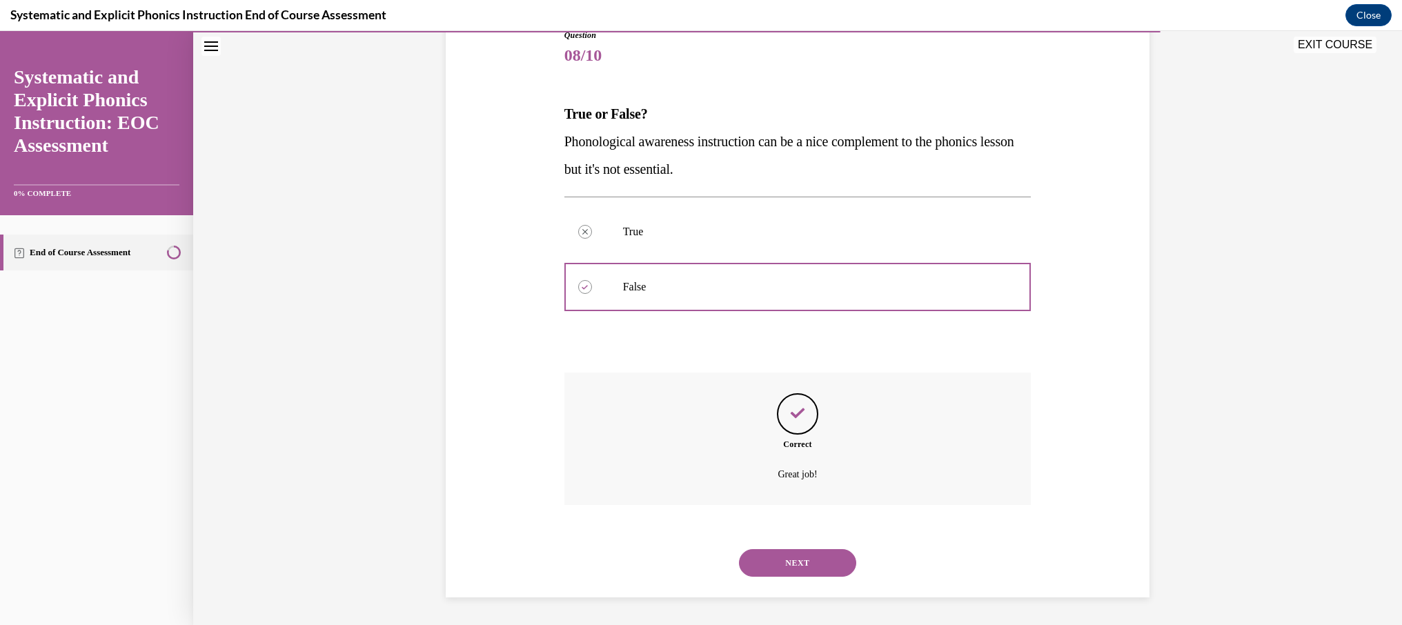
click at [803, 550] on button "NEXT" at bounding box center [797, 563] width 117 height 28
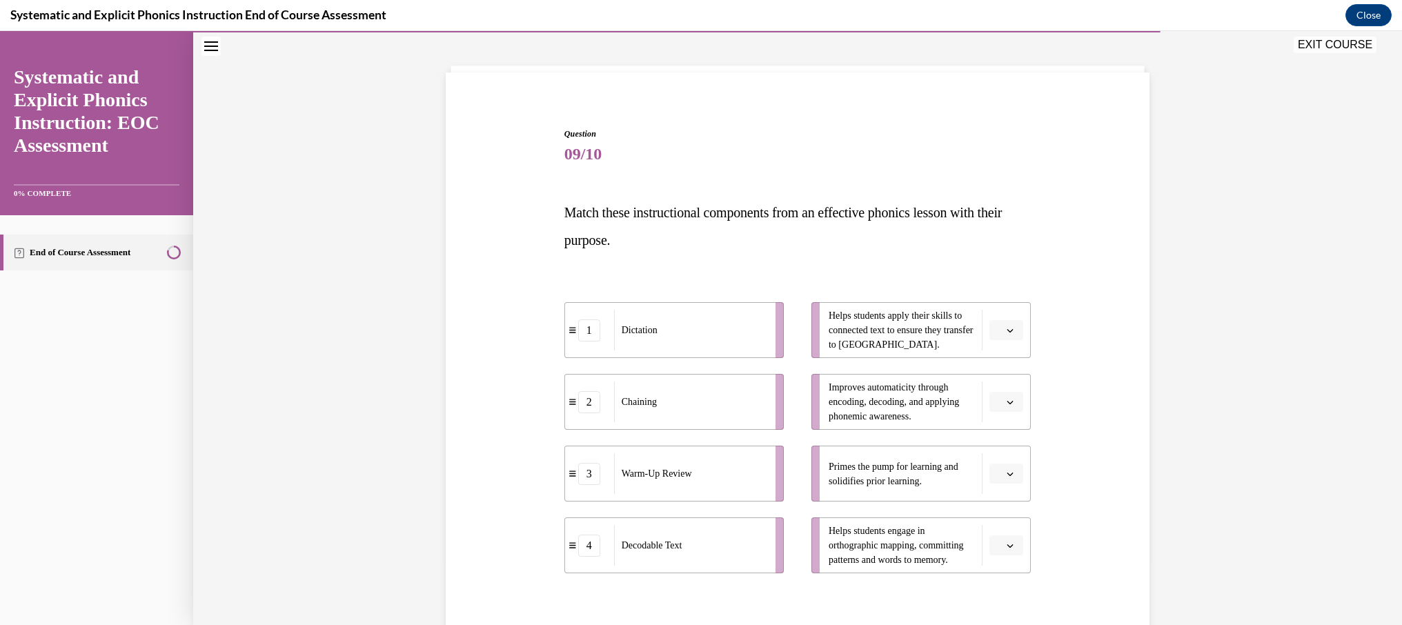
scroll to position [72, 0]
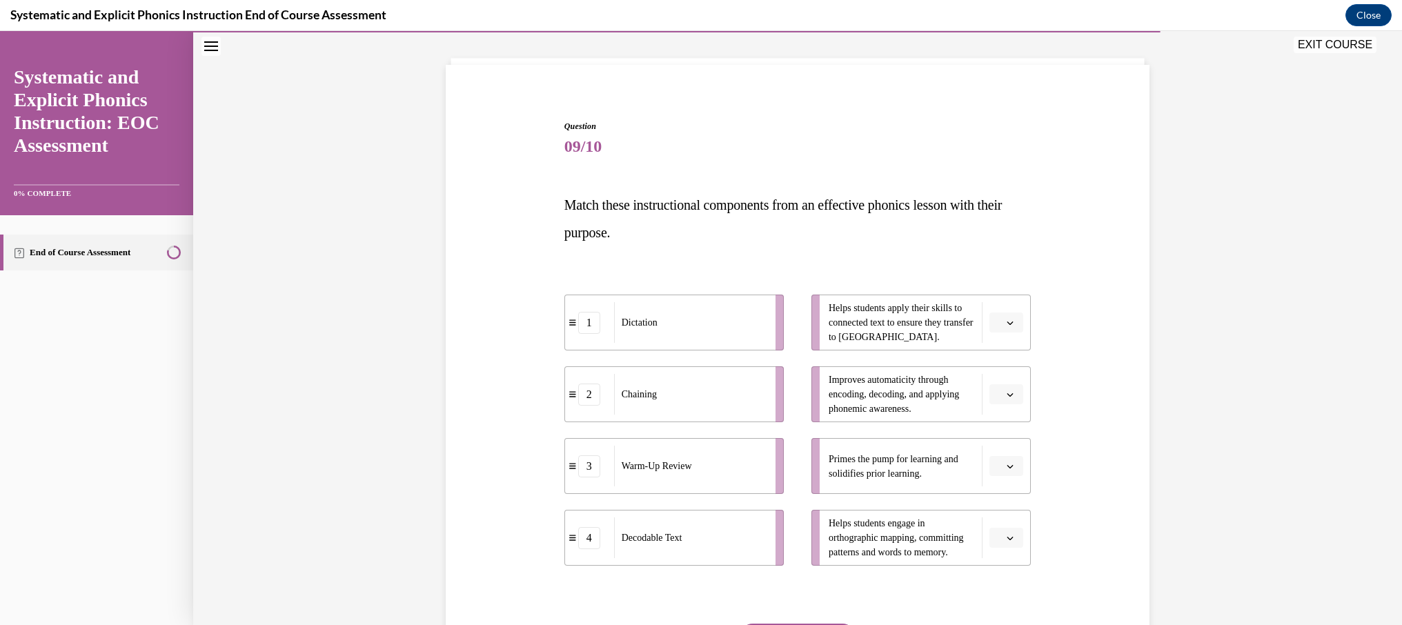
click at [1009, 463] on icon "button" at bounding box center [1010, 466] width 7 height 7
click at [1013, 580] on div "3" at bounding box center [1004, 580] width 35 height 28
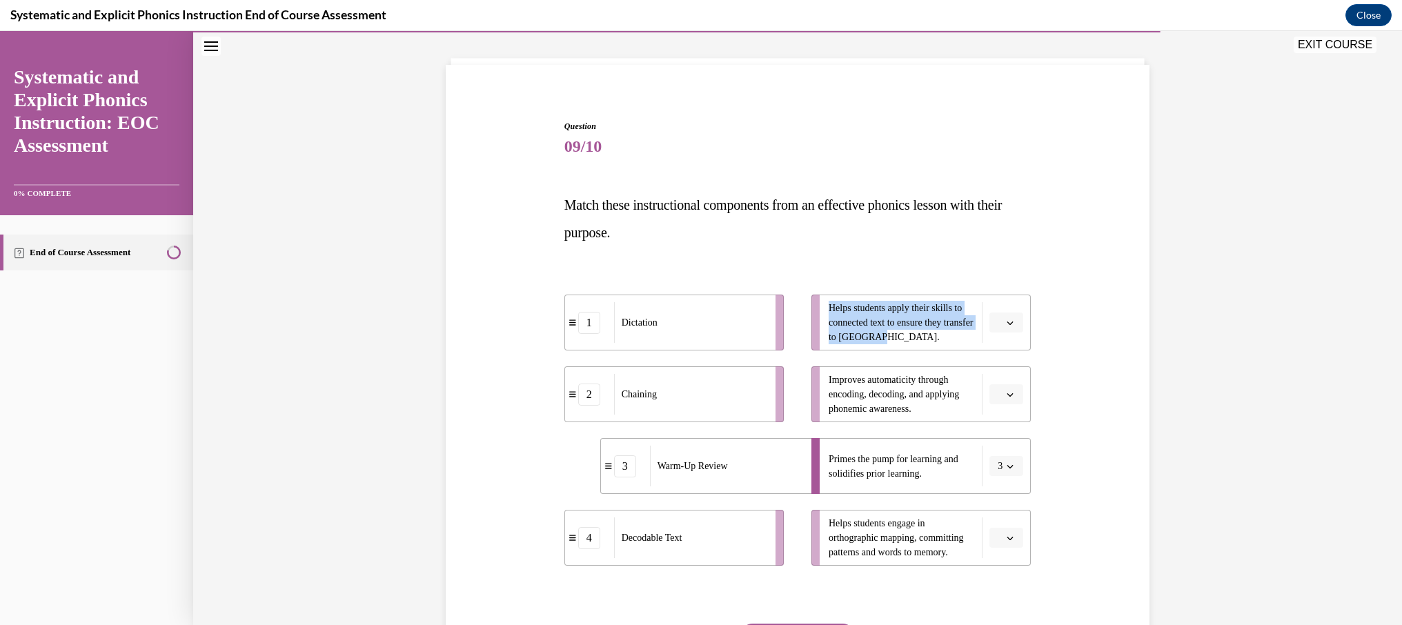
drag, startPoint x: 909, startPoint y: 340, endPoint x: 828, endPoint y: 308, distance: 87.1
click at [828, 308] on li "Helps students apply their skills to connected text to ensure they transfer to …" at bounding box center [920, 323] width 219 height 56
copy span "Helps students apply their skills to connected text to ensure they transfer to …"
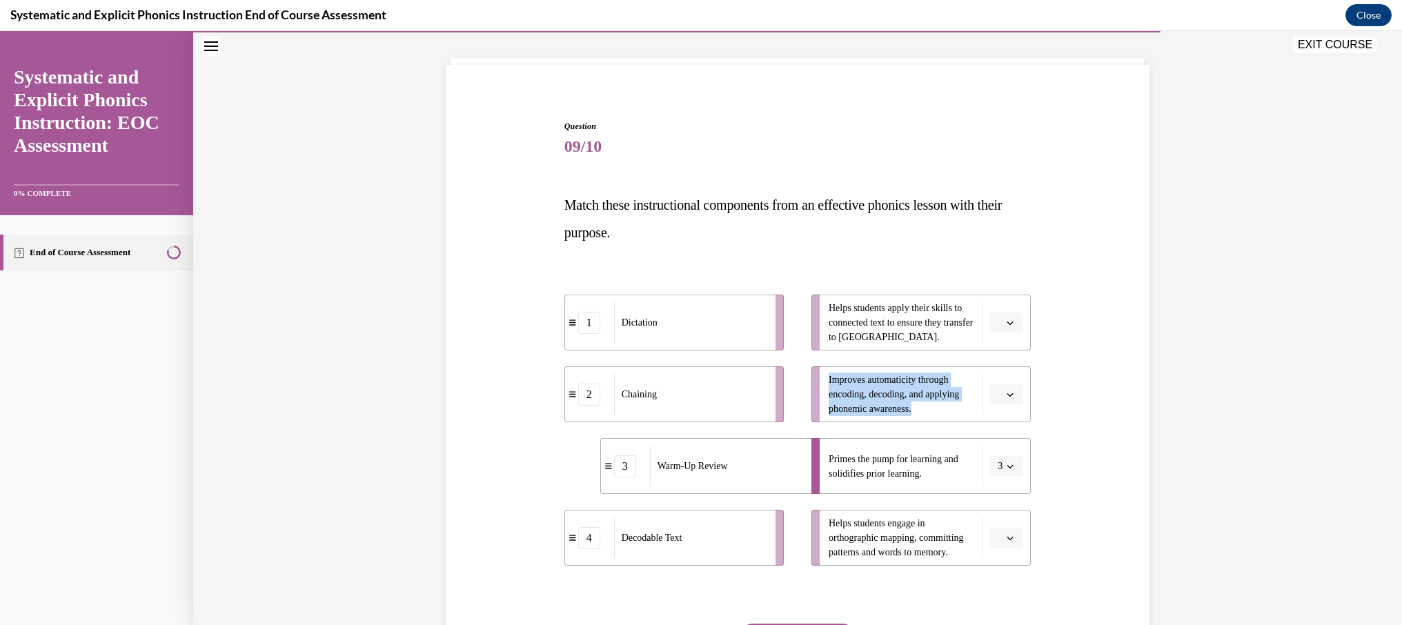
drag, startPoint x: 922, startPoint y: 408, endPoint x: 827, endPoint y: 380, distance: 99.1
click at [827, 380] on li "Improves automaticity through encoding, decoding, and applying phonemic awarene…" at bounding box center [920, 394] width 219 height 56
copy span "Improves automaticity through encoding, decoding, and applying phonemic awarene…"
drag, startPoint x: 936, startPoint y: 477, endPoint x: 833, endPoint y: 455, distance: 105.7
click at [829, 455] on span "Primes the pump for learning and solidifies prior learning." at bounding box center [902, 466] width 146 height 29
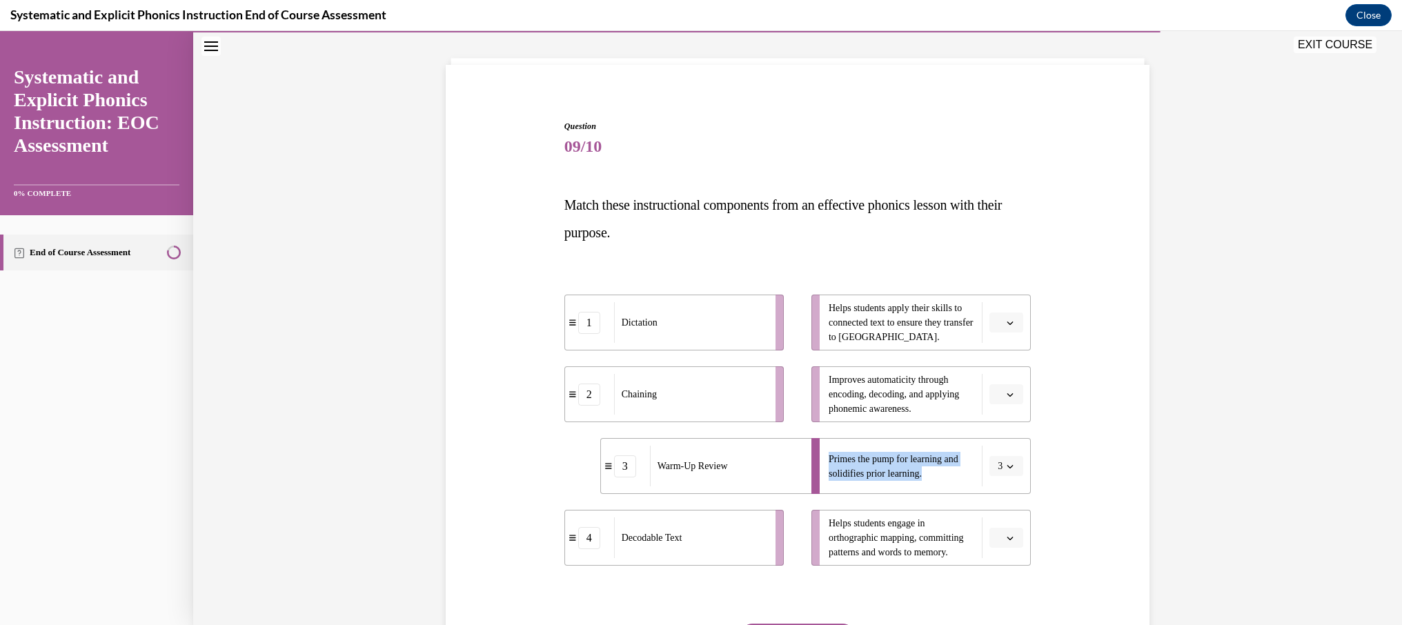
copy span "Primes the pump for learning and solidifies prior learning."
click at [1008, 541] on icon "button" at bounding box center [1010, 538] width 7 height 7
click at [1010, 430] on div "1" at bounding box center [1004, 425] width 35 height 28
click at [1007, 393] on icon "button" at bounding box center [1010, 394] width 7 height 7
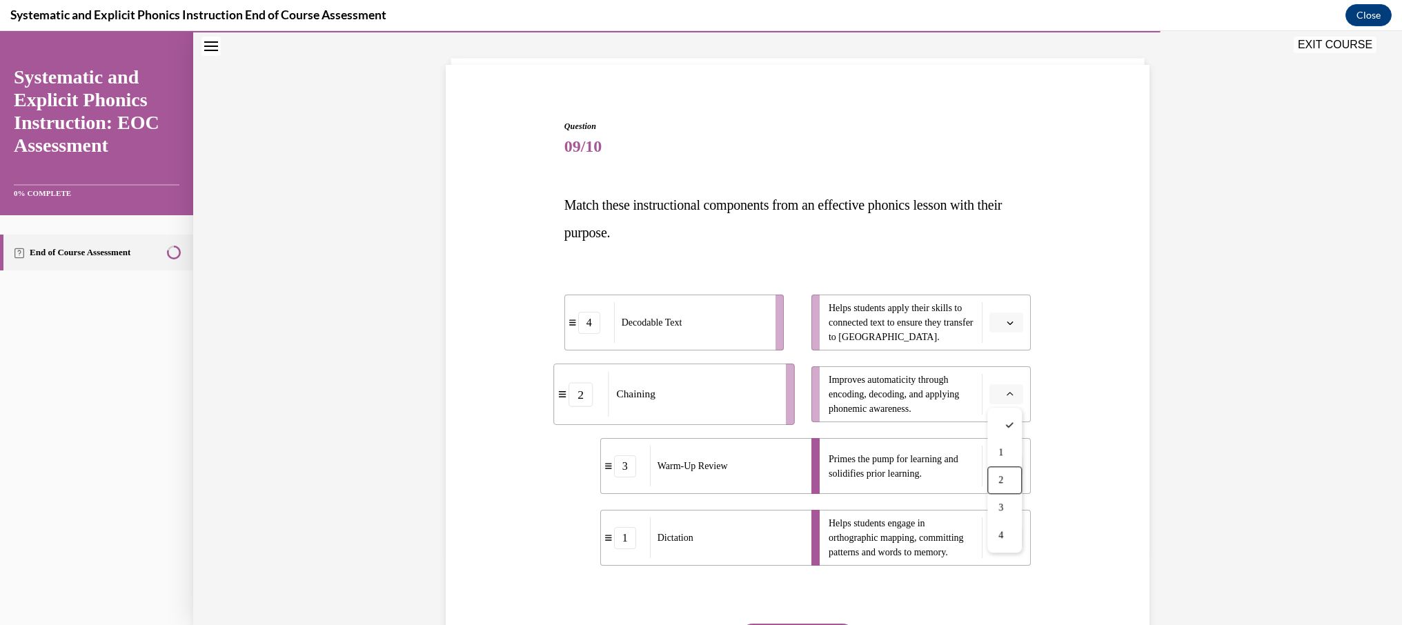
click at [995, 480] on div "2" at bounding box center [1004, 480] width 35 height 28
click at [1001, 325] on span "Please select an option" at bounding box center [1000, 323] width 5 height 14
click at [1012, 469] on div "4" at bounding box center [1004, 464] width 35 height 28
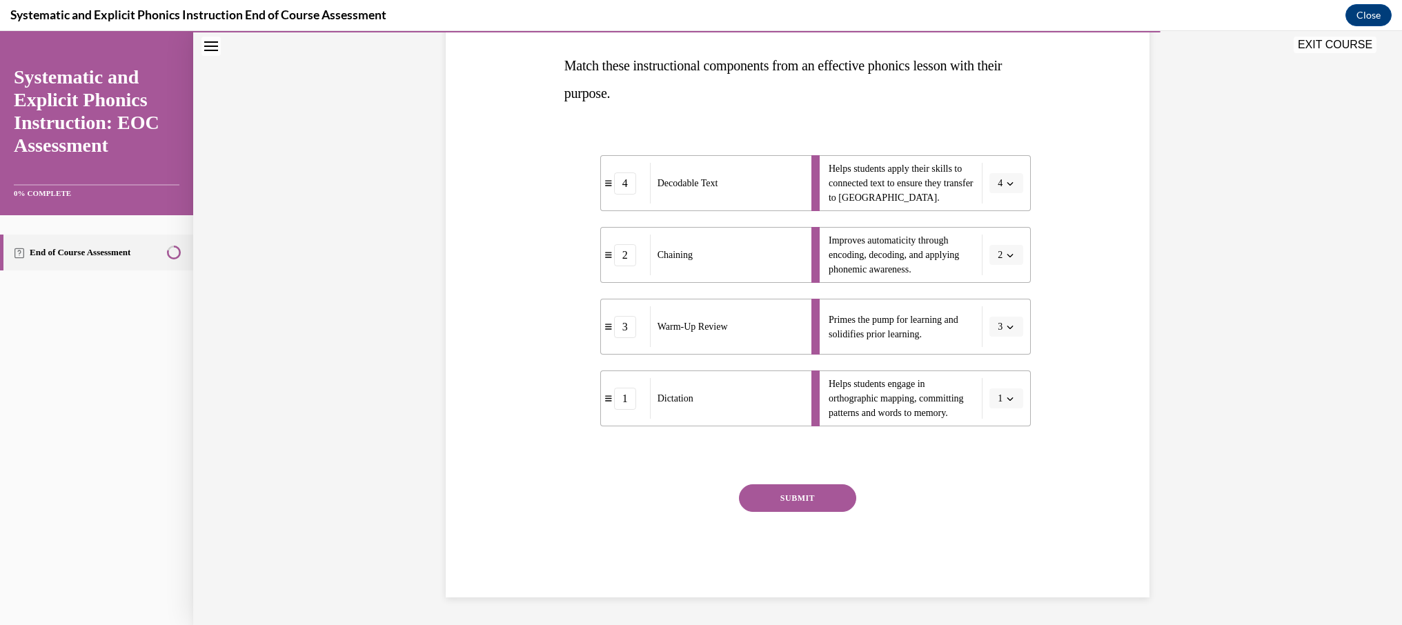
click at [789, 507] on button "SUBMIT" at bounding box center [797, 498] width 117 height 28
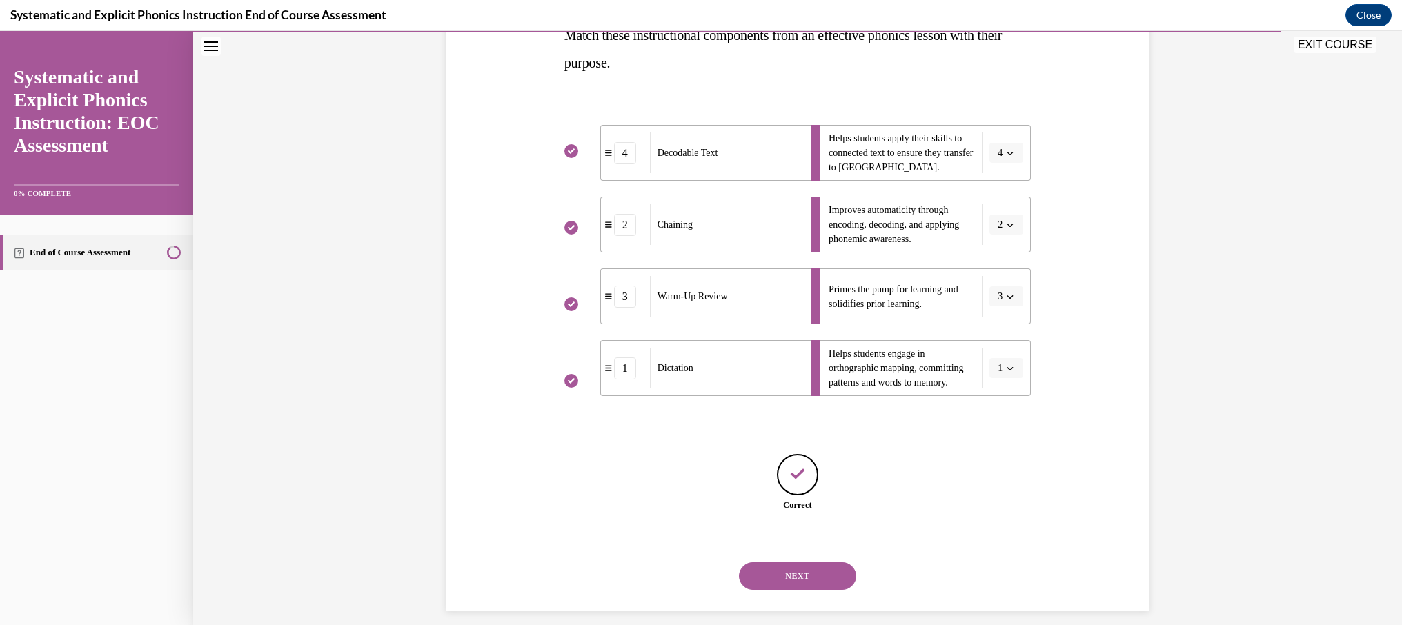
scroll to position [255, 0]
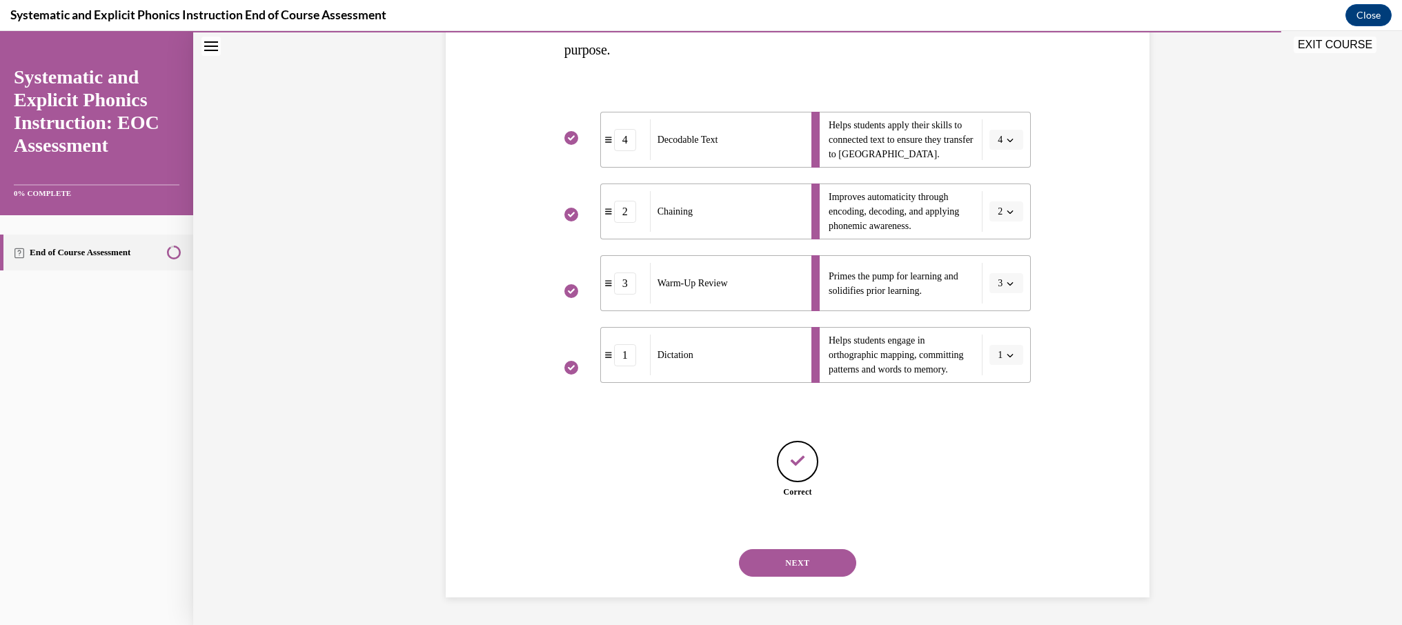
click at [811, 565] on button "NEXT" at bounding box center [797, 563] width 117 height 28
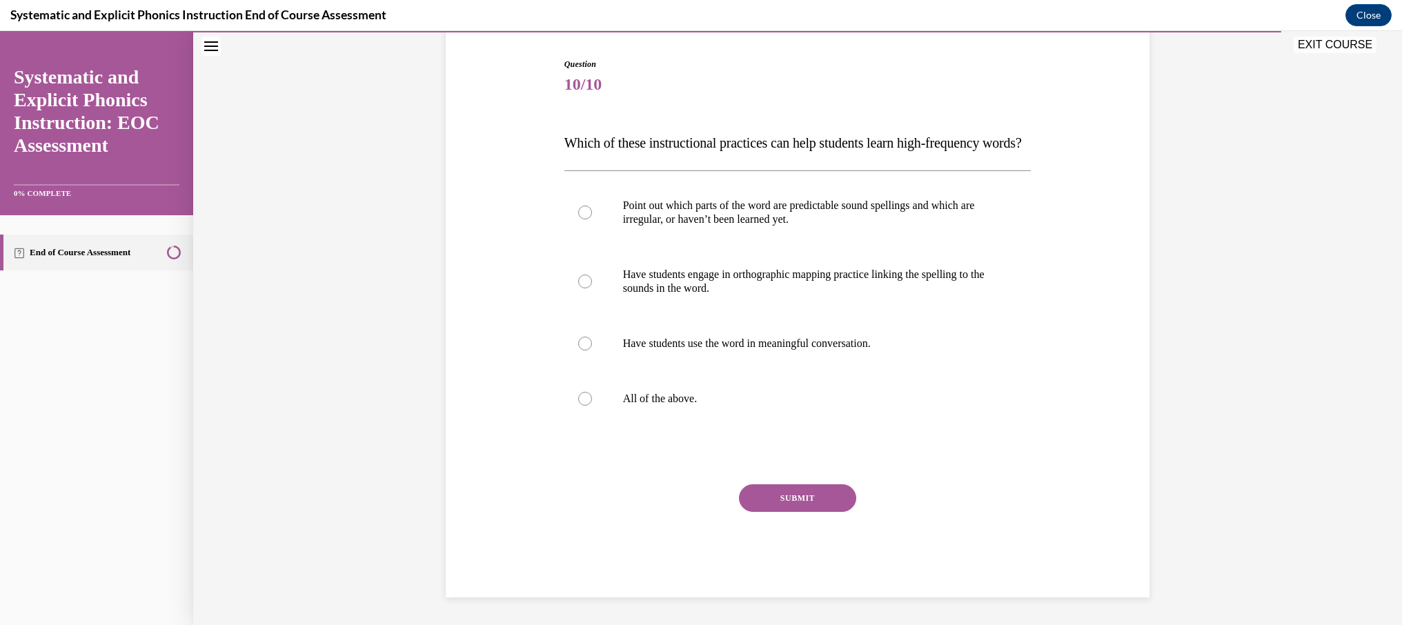
scroll to position [153, 0]
drag, startPoint x: 658, startPoint y: 411, endPoint x: 671, endPoint y: 413, distance: 13.3
click at [658, 406] on p "All of the above." at bounding box center [810, 399] width 374 height 14
click at [817, 495] on button "SUBMIT" at bounding box center [797, 498] width 117 height 28
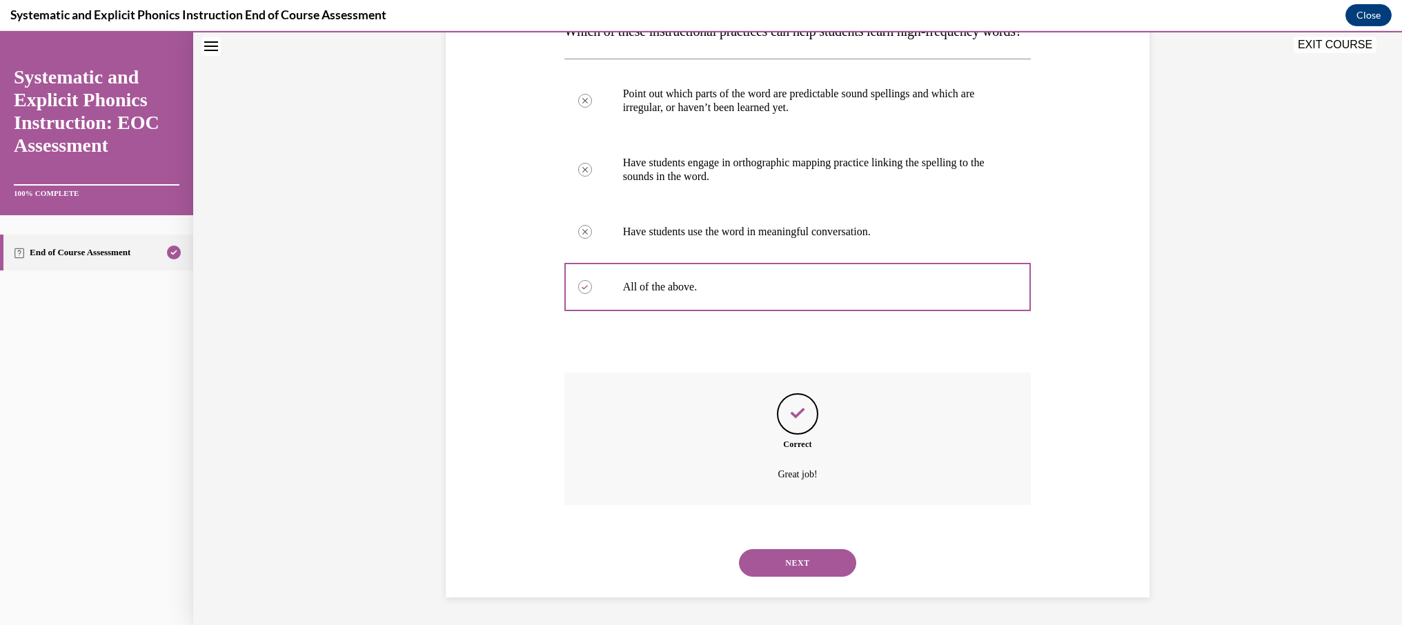
scroll to position [273, 0]
click at [818, 552] on button "NEXT" at bounding box center [797, 563] width 117 height 28
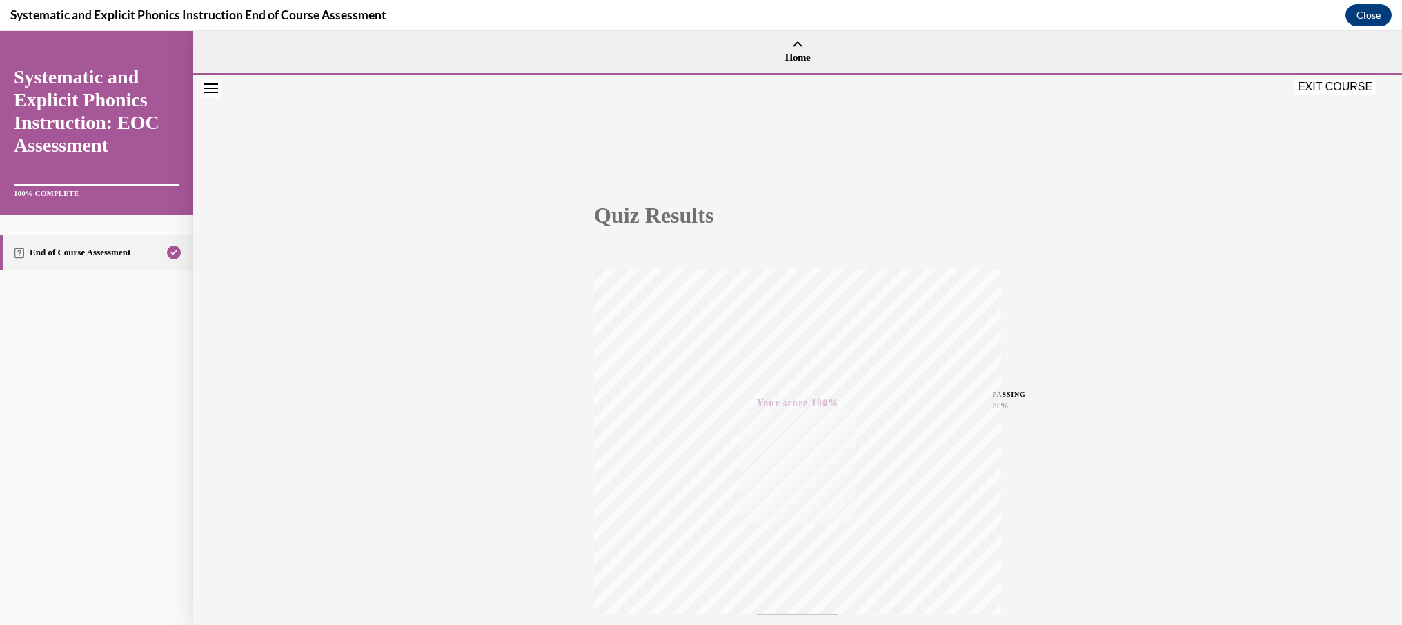
scroll to position [113, 0]
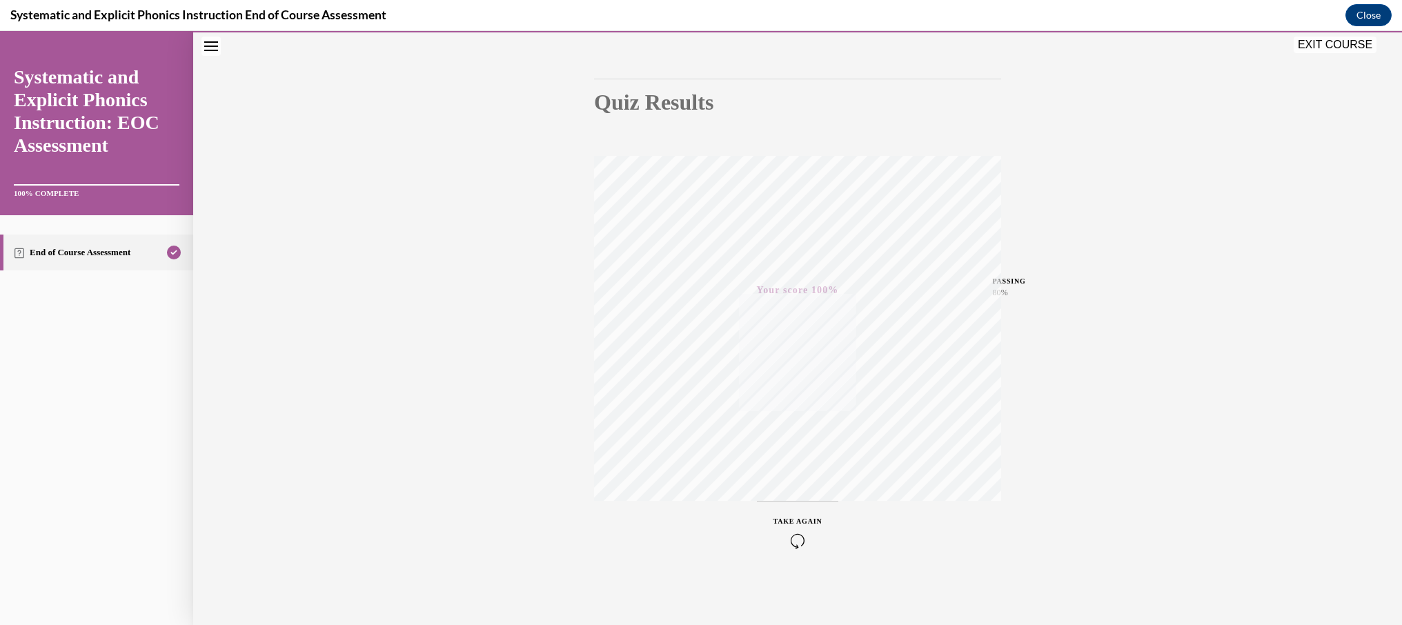
click at [1314, 48] on button "EXIT COURSE" at bounding box center [1335, 45] width 83 height 17
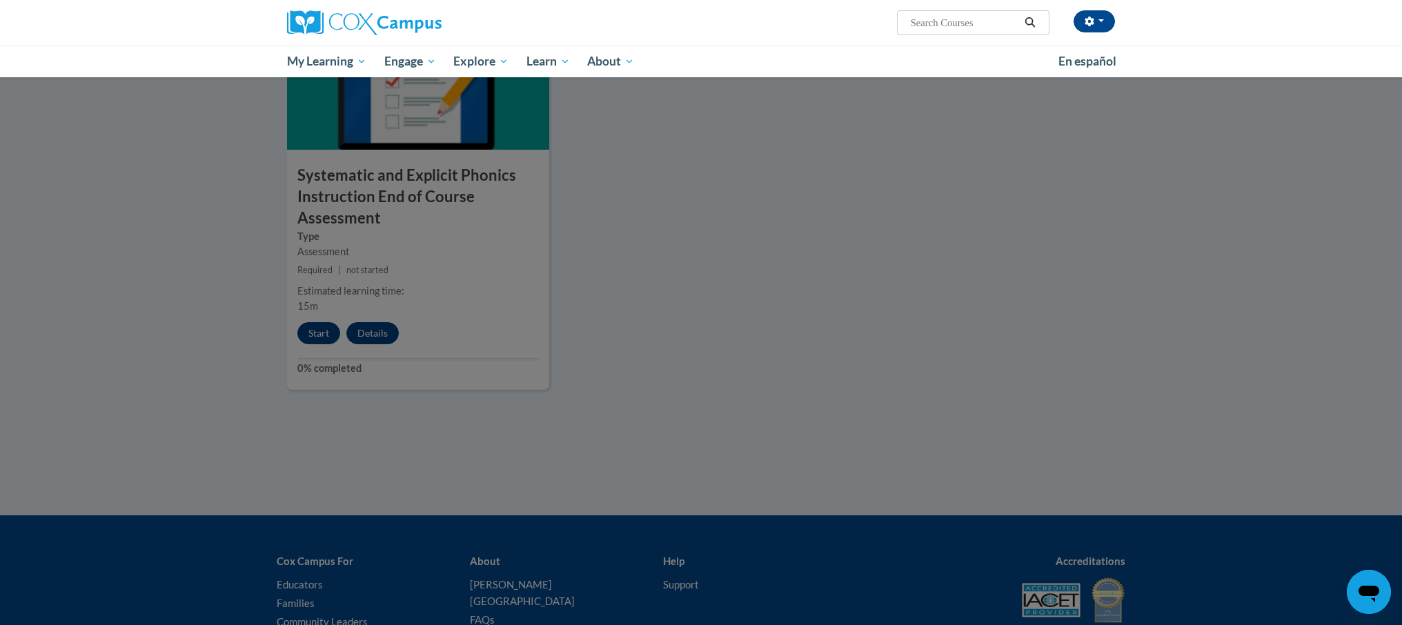
scroll to position [1091, 0]
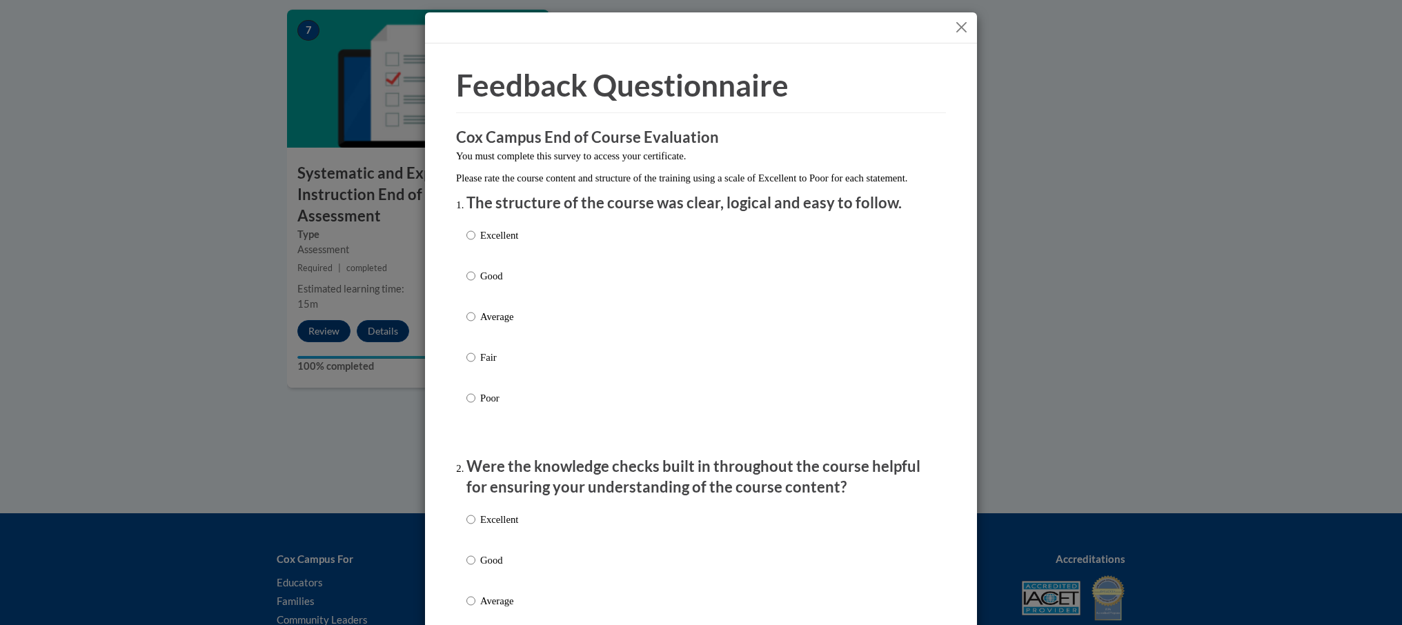
click at [498, 243] on p "Excellent" at bounding box center [499, 235] width 38 height 15
click at [475, 243] on input "Excellent" at bounding box center [470, 235] width 9 height 15
radio input "true"
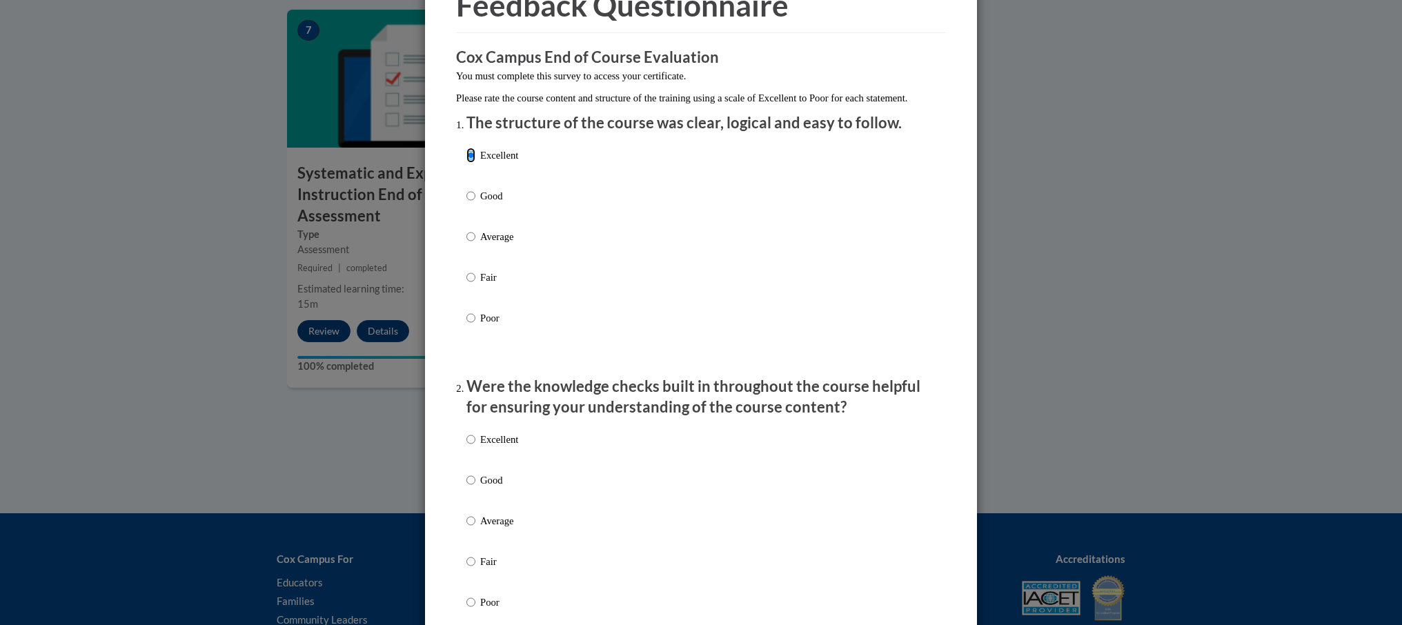
scroll to position [177, 0]
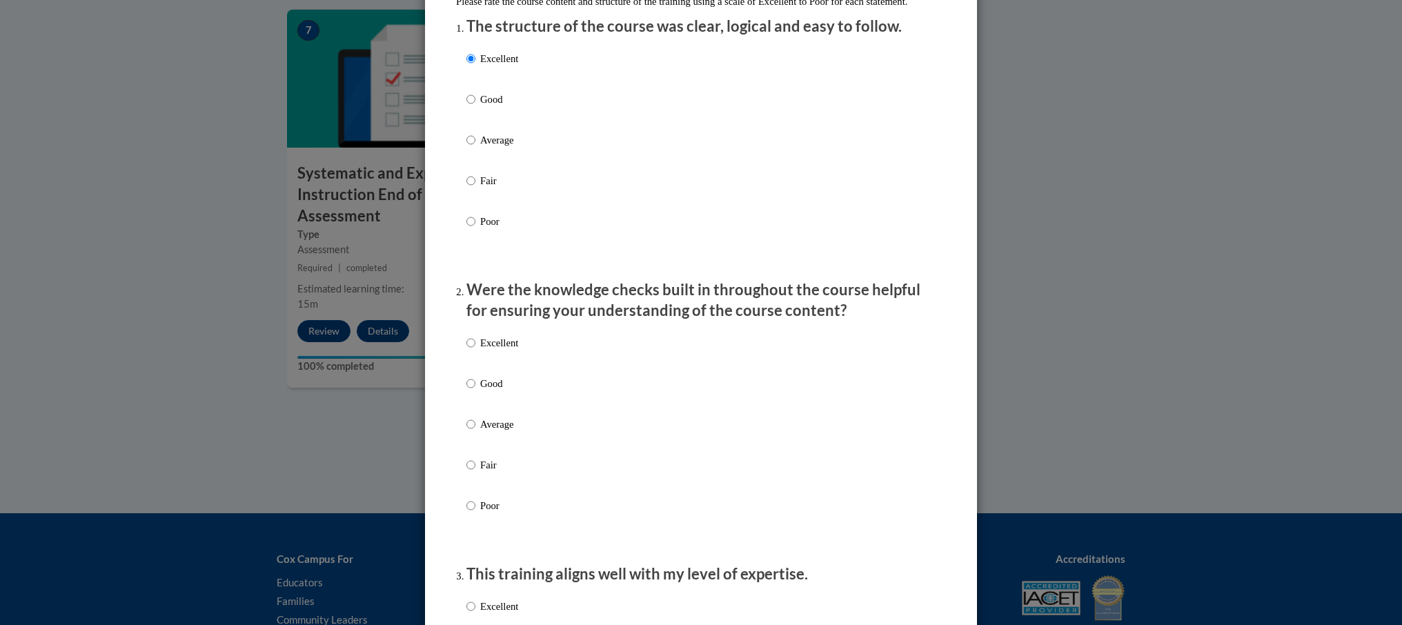
click at [482, 351] on p "Excellent" at bounding box center [499, 342] width 38 height 15
click at [475, 351] on input "Excellent" at bounding box center [470, 342] width 9 height 15
radio input "true"
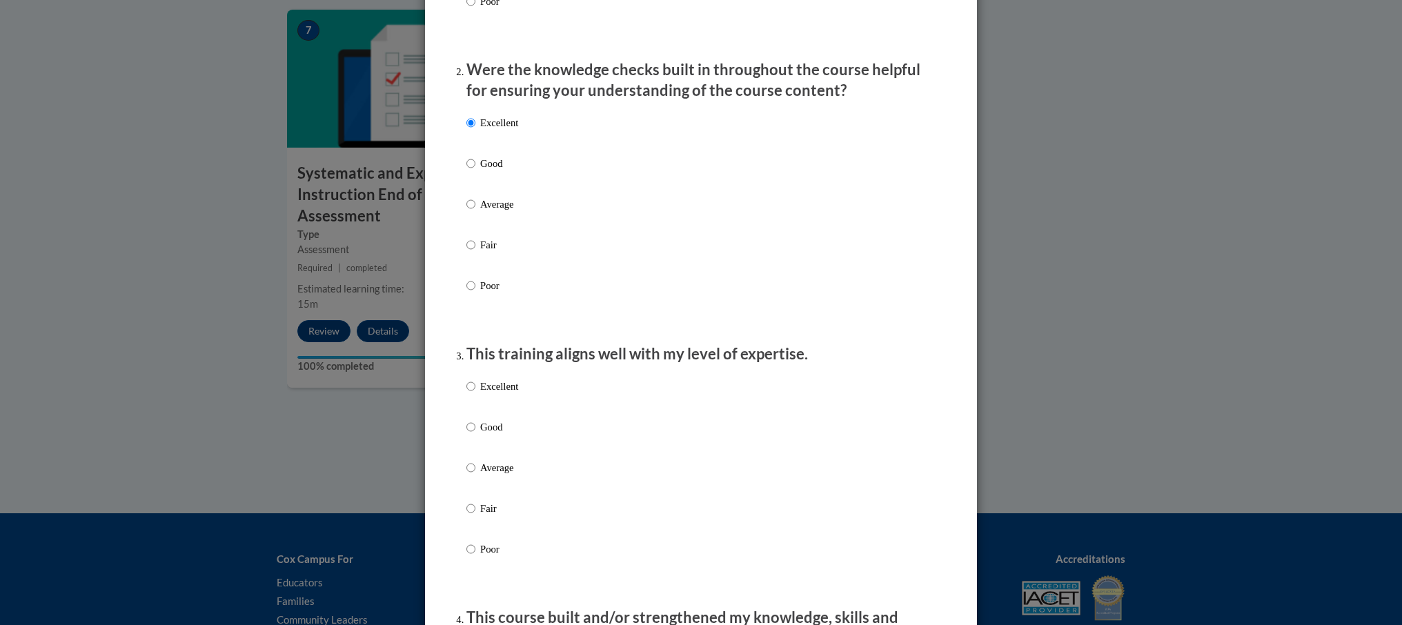
click at [505, 394] on p "Excellent" at bounding box center [499, 386] width 38 height 15
click at [475, 394] on input "Excellent" at bounding box center [470, 386] width 9 height 15
radio input "true"
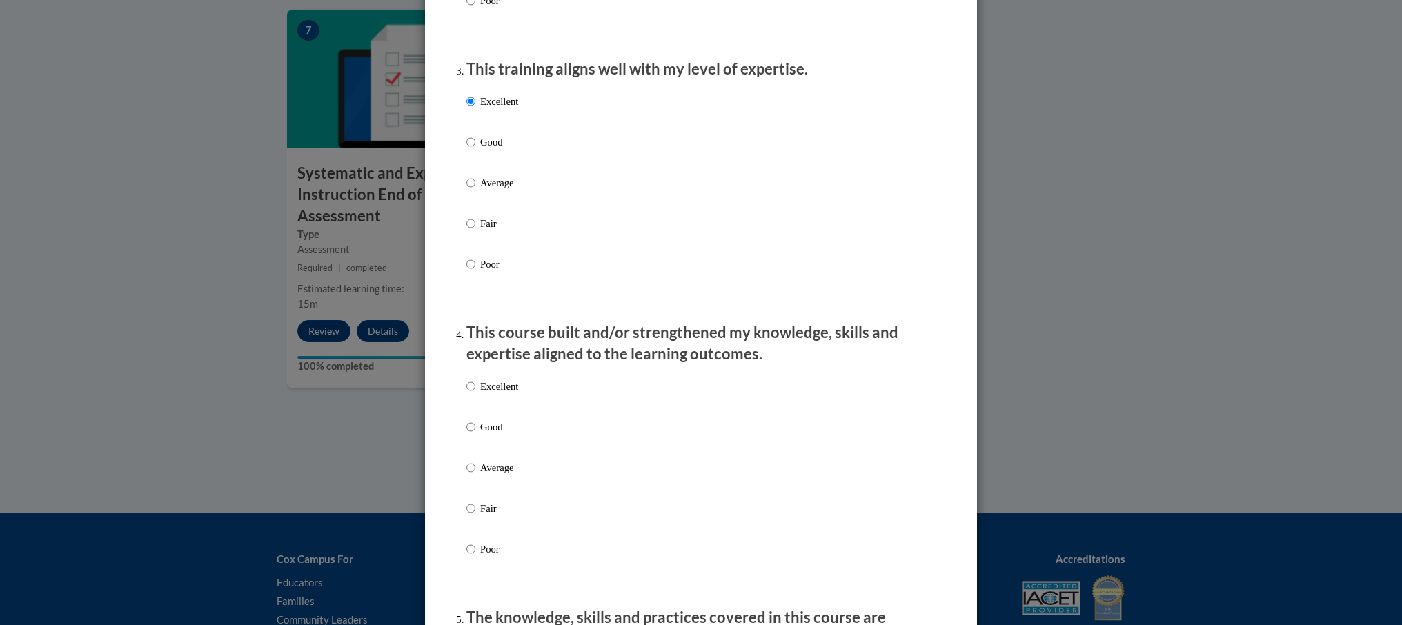
click at [503, 394] on p "Excellent" at bounding box center [499, 386] width 38 height 15
click at [475, 394] on input "Excellent" at bounding box center [470, 386] width 9 height 15
radio input "true"
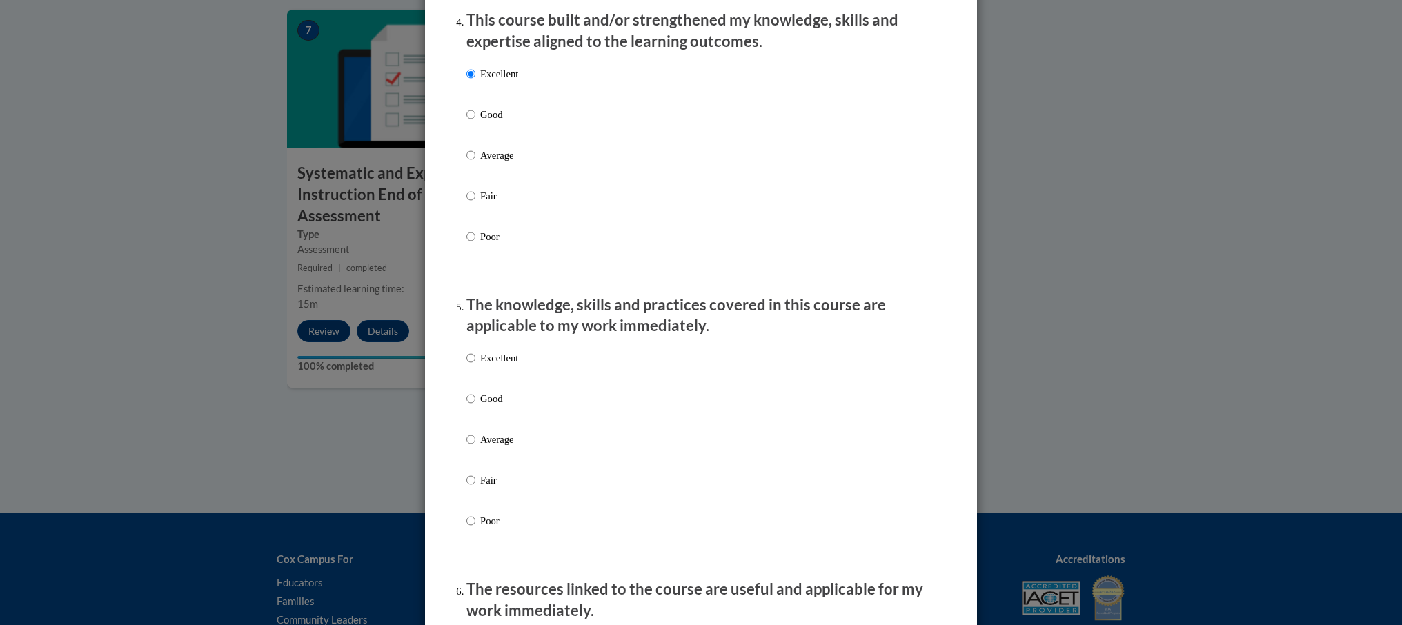
click at [504, 364] on p "Excellent" at bounding box center [499, 358] width 38 height 15
click at [475, 364] on input "Excellent" at bounding box center [470, 358] width 9 height 15
radio input "true"
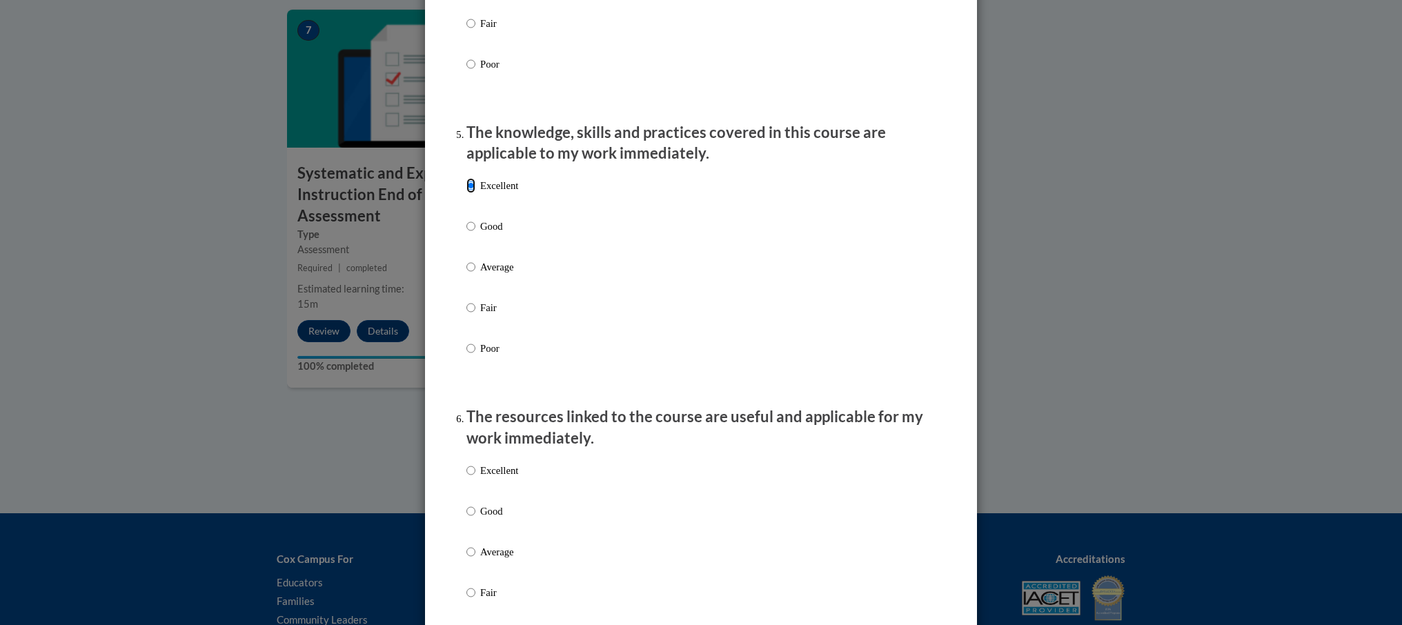
scroll to position [1415, 0]
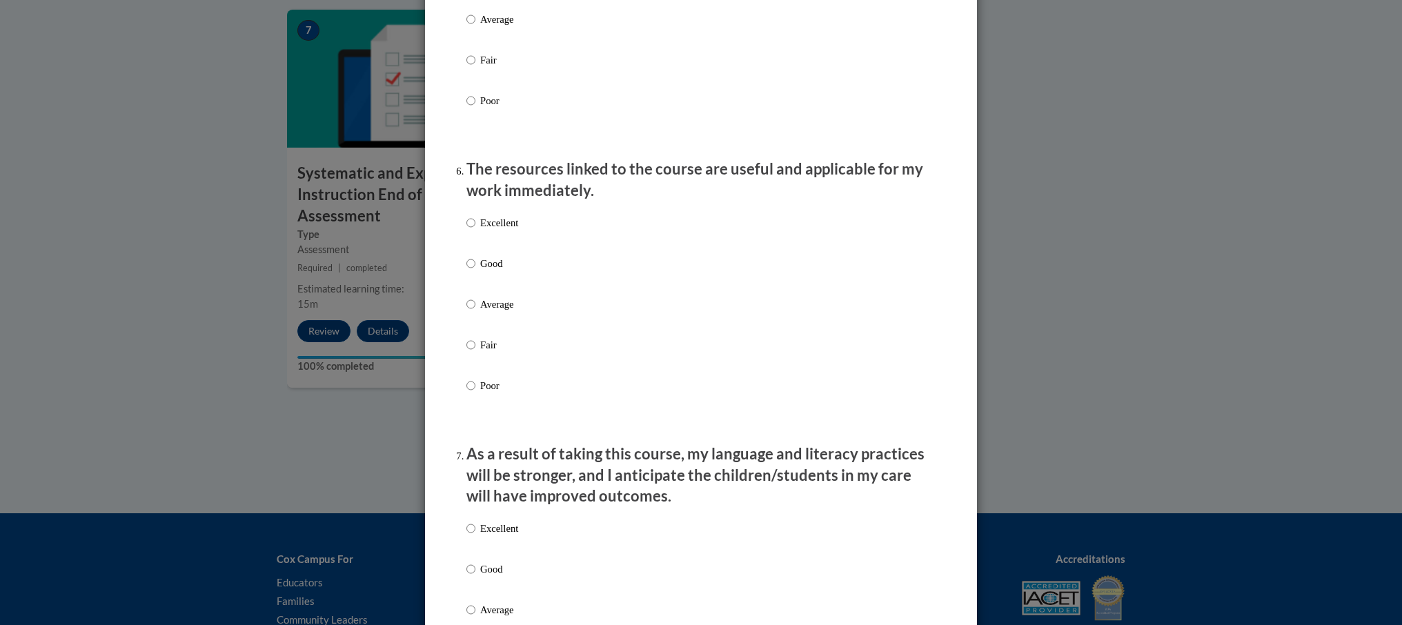
click at [506, 230] on p "Excellent" at bounding box center [499, 222] width 38 height 15
click at [475, 230] on input "Excellent" at bounding box center [470, 222] width 9 height 15
radio input "true"
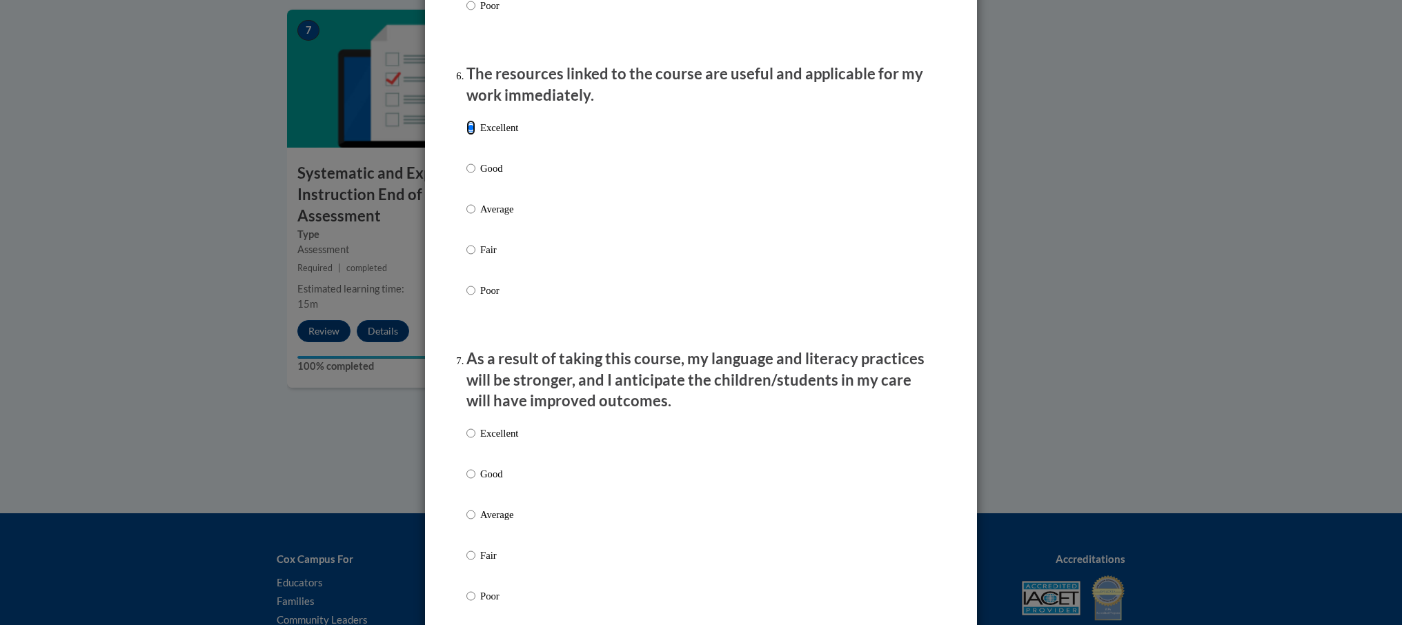
scroll to position [1680, 0]
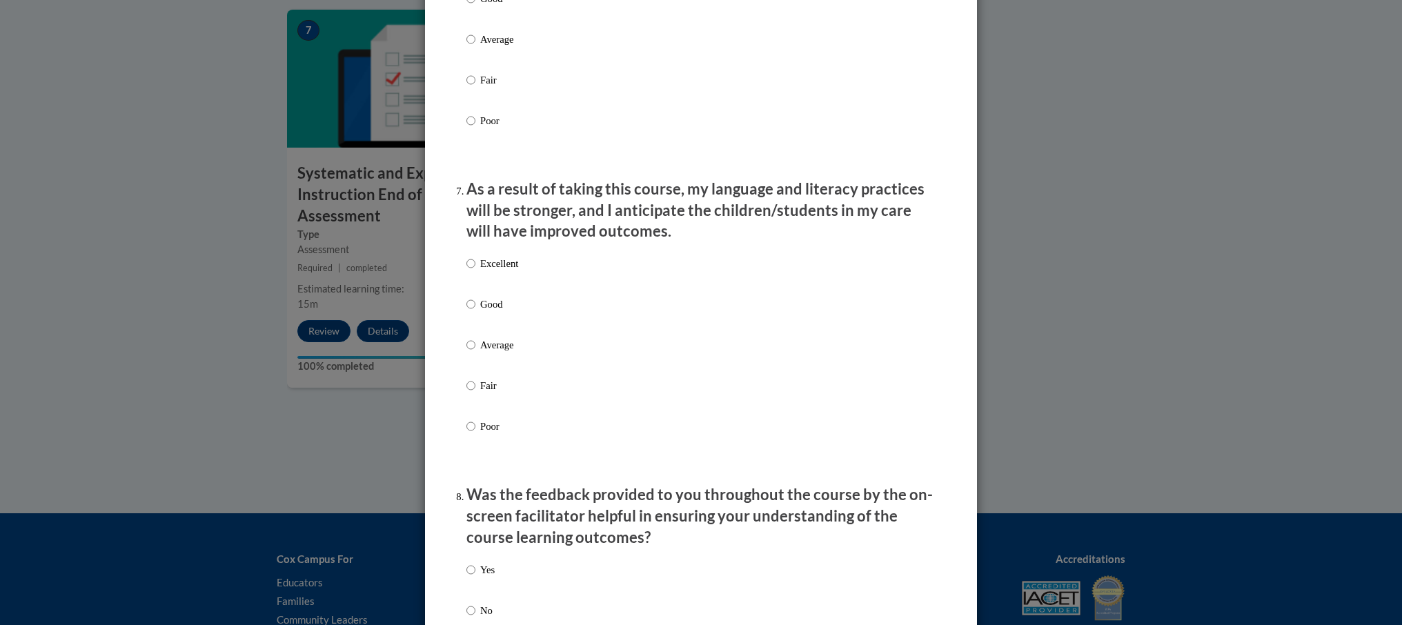
click at [502, 271] on p "Excellent" at bounding box center [499, 263] width 38 height 15
click at [475, 271] on input "Excellent" at bounding box center [470, 263] width 9 height 15
radio input "true"
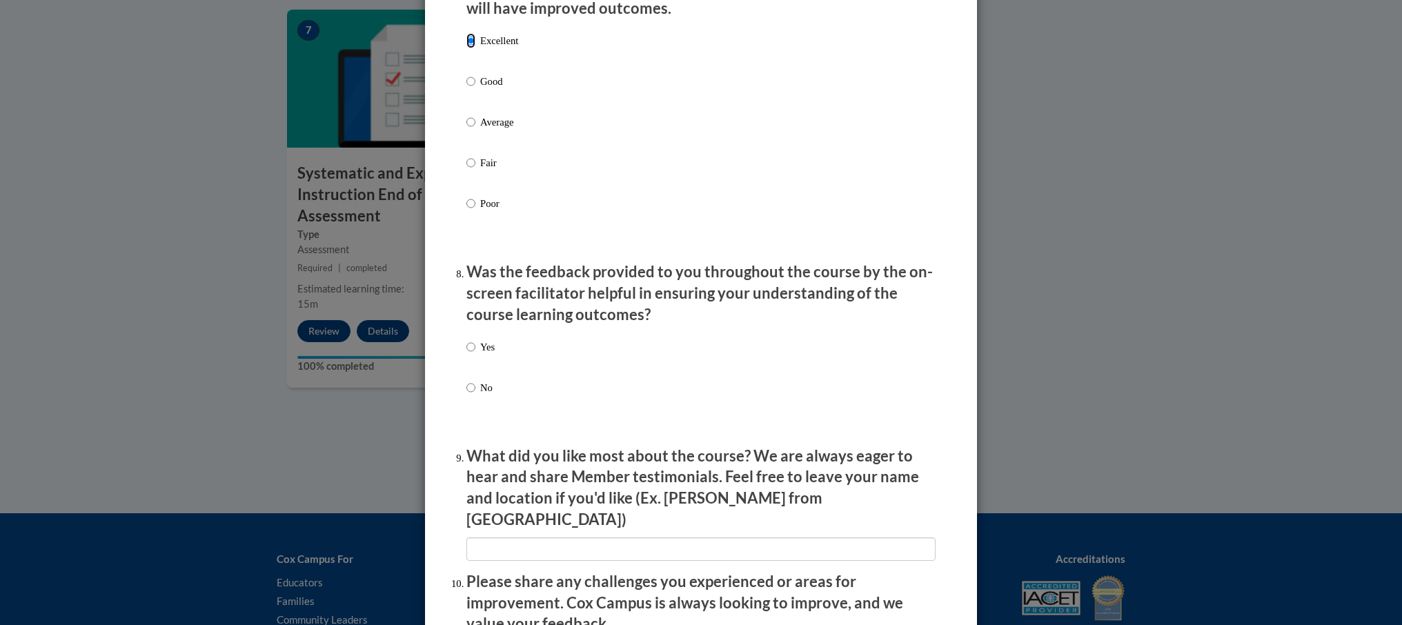
scroll to position [1919, 0]
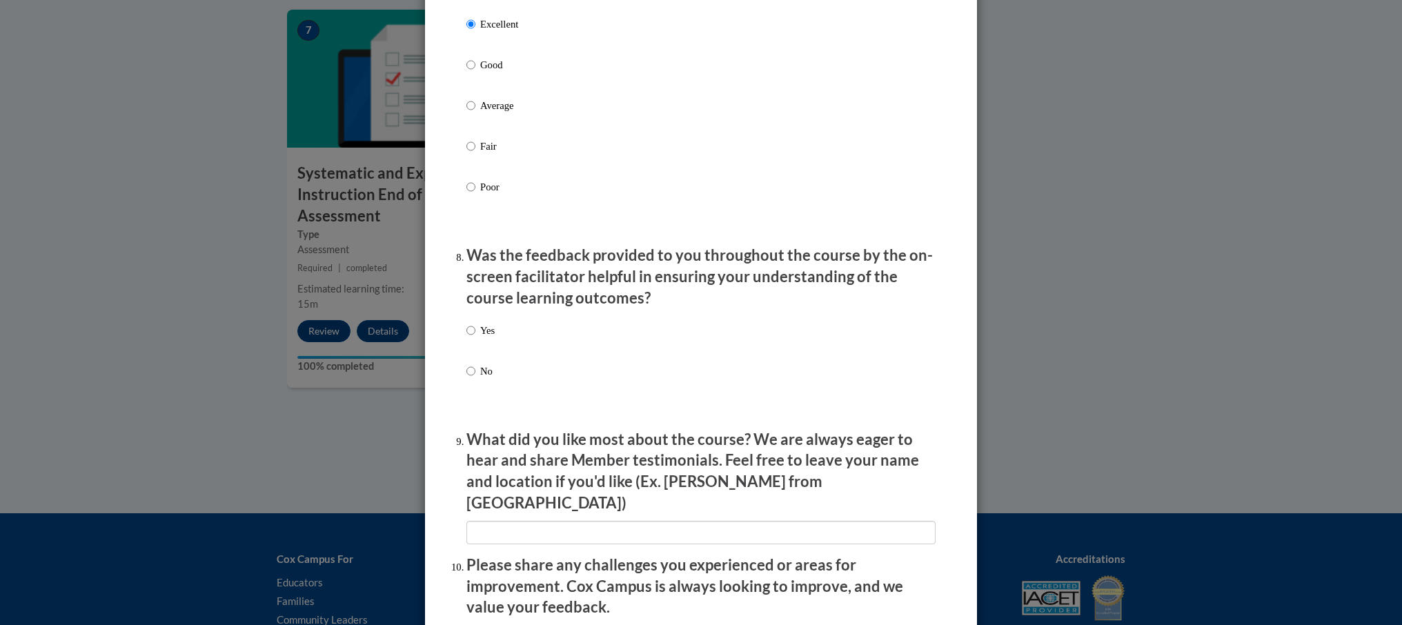
click at [491, 338] on p "Yes" at bounding box center [487, 330] width 14 height 15
click at [475, 338] on input "Yes" at bounding box center [470, 330] width 9 height 15
radio input "true"
click at [662, 521] on input "textbox" at bounding box center [700, 532] width 469 height 23
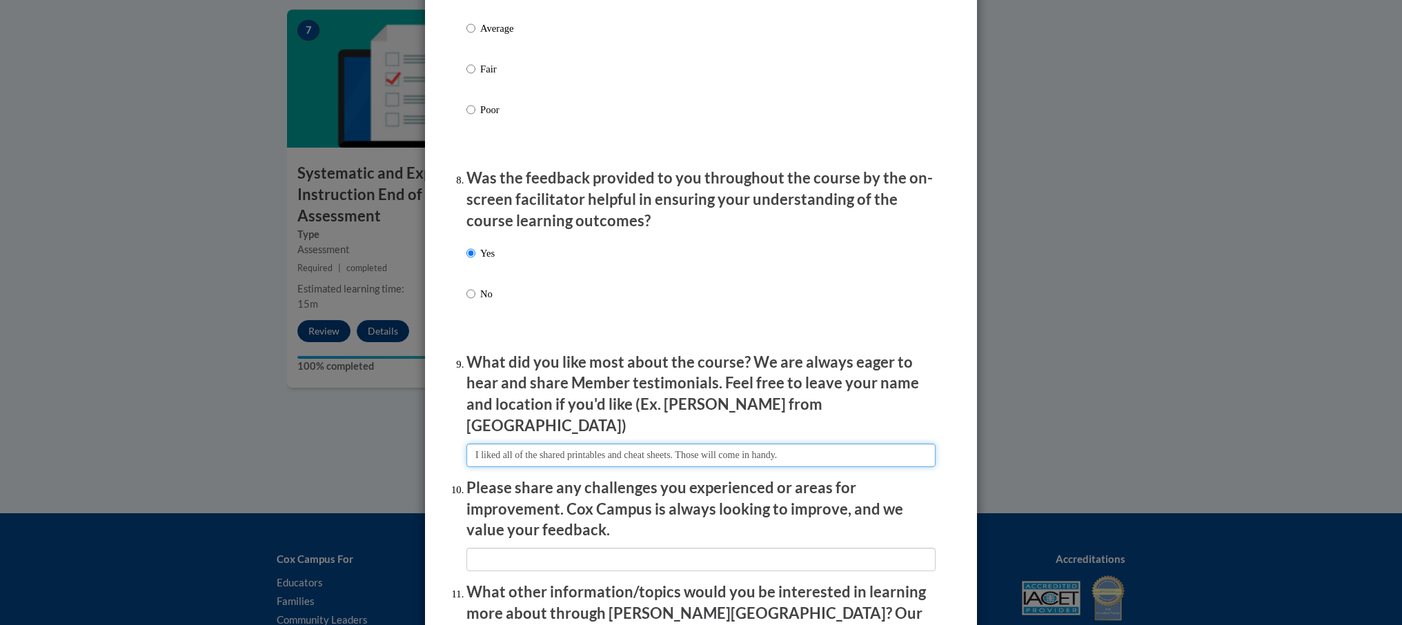
scroll to position [2029, 0]
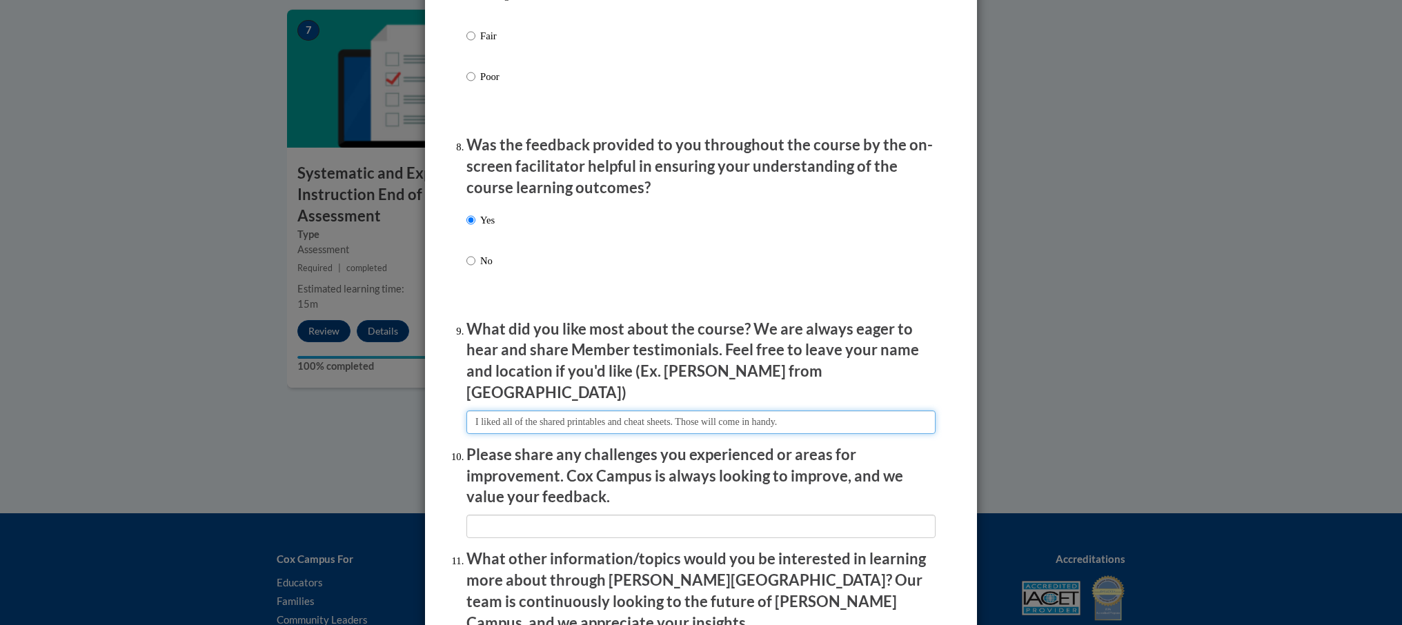
type input "I liked all of the shared printables and cheat sheets. Those will come in handy."
click at [649, 519] on input "textbox" at bounding box center [700, 526] width 469 height 23
type input "I"
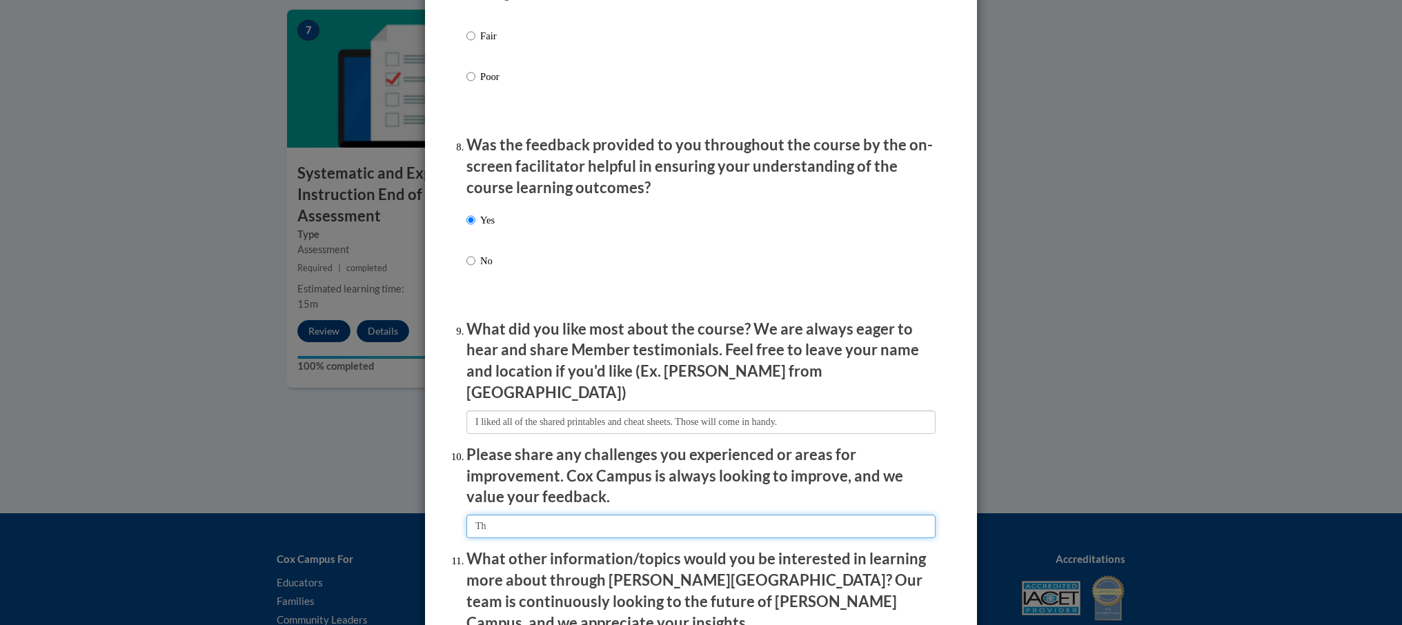
type input "T"
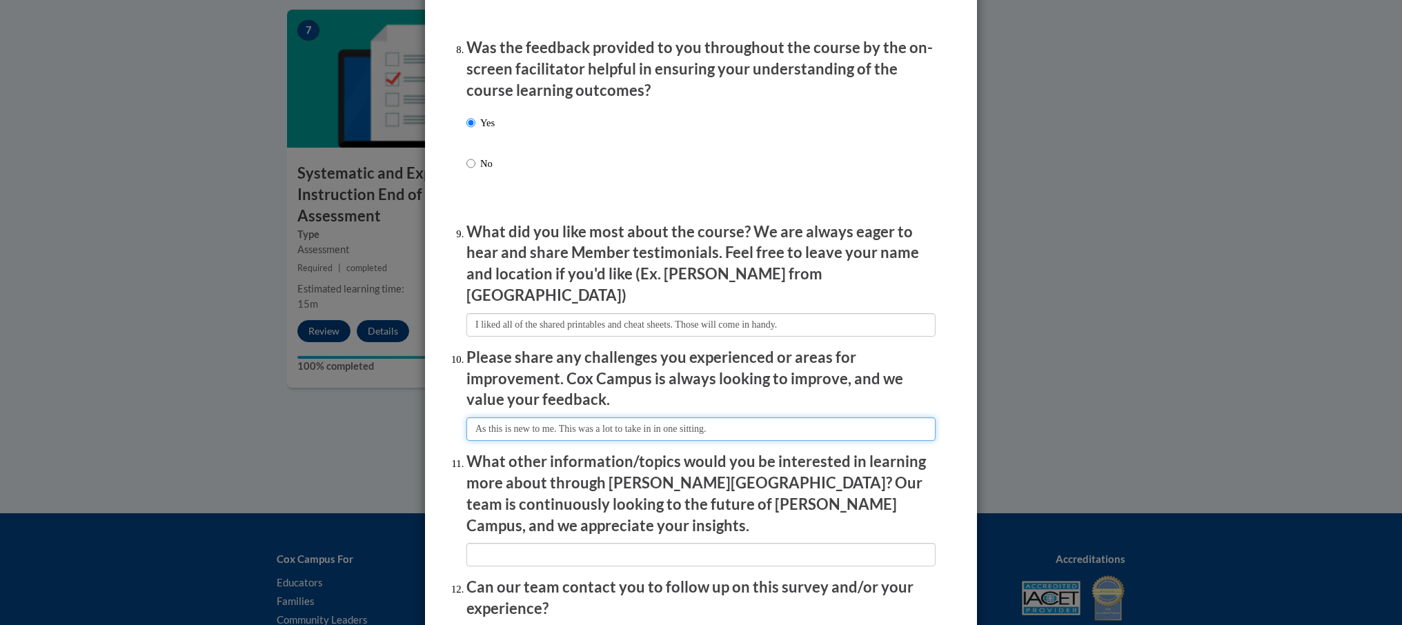
scroll to position [2171, 0]
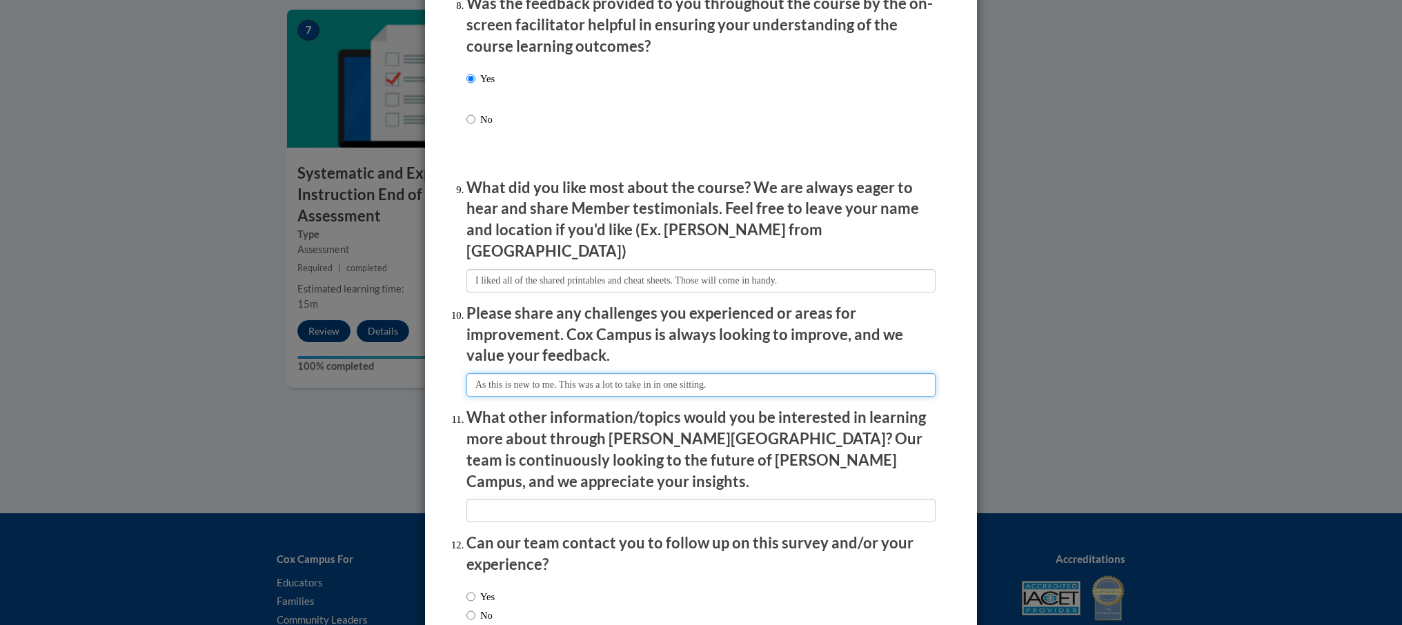
type input "As this is new to me. This was a lot to take in in one sitting."
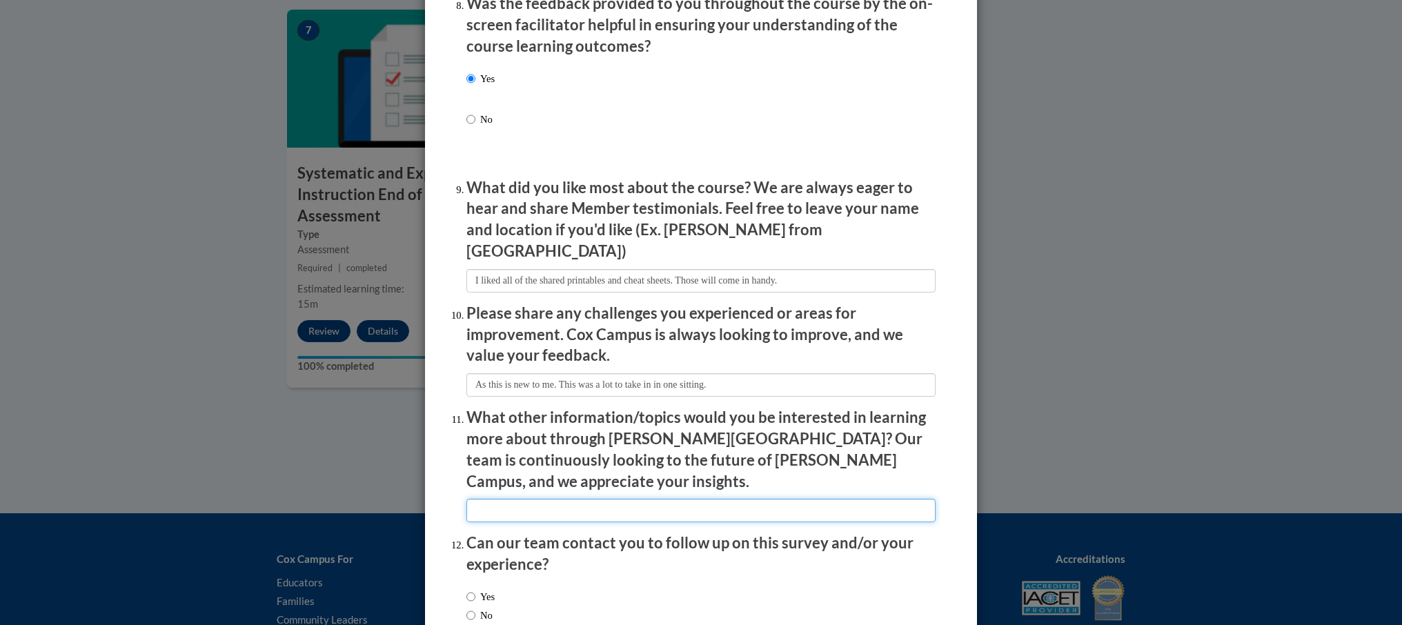
click at [648, 499] on input "textbox" at bounding box center [700, 510] width 469 height 23
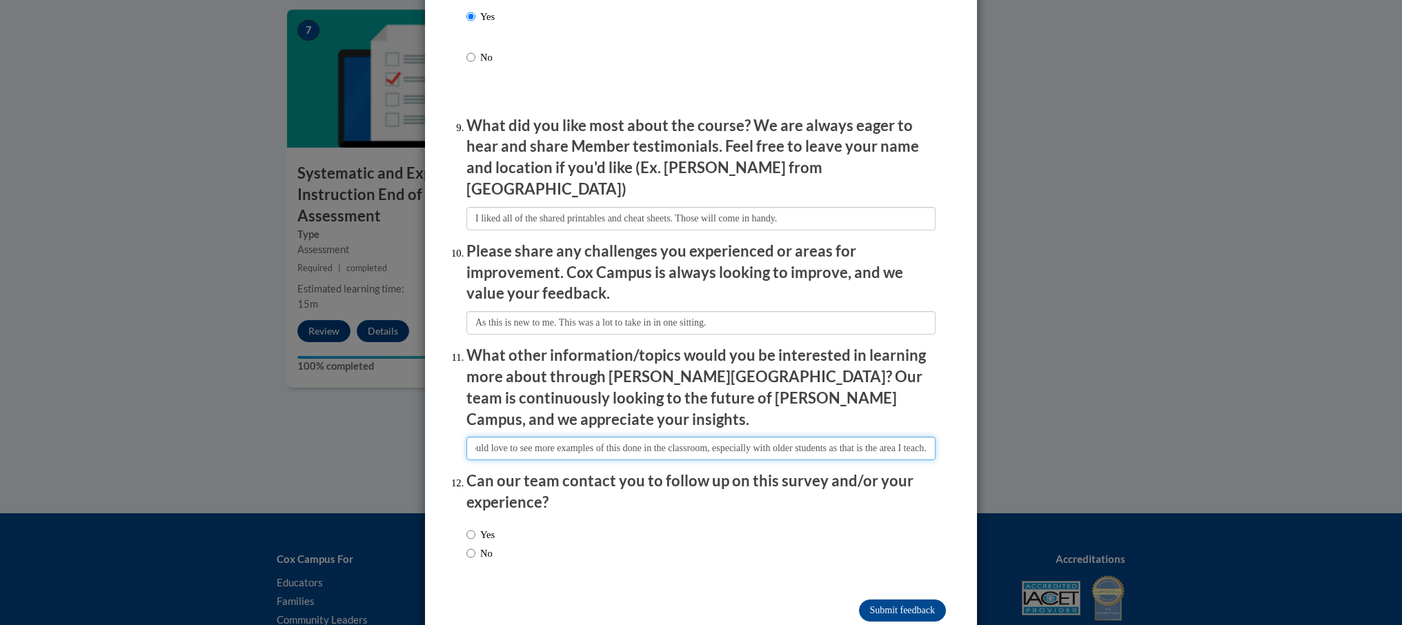
scroll to position [2245, 0]
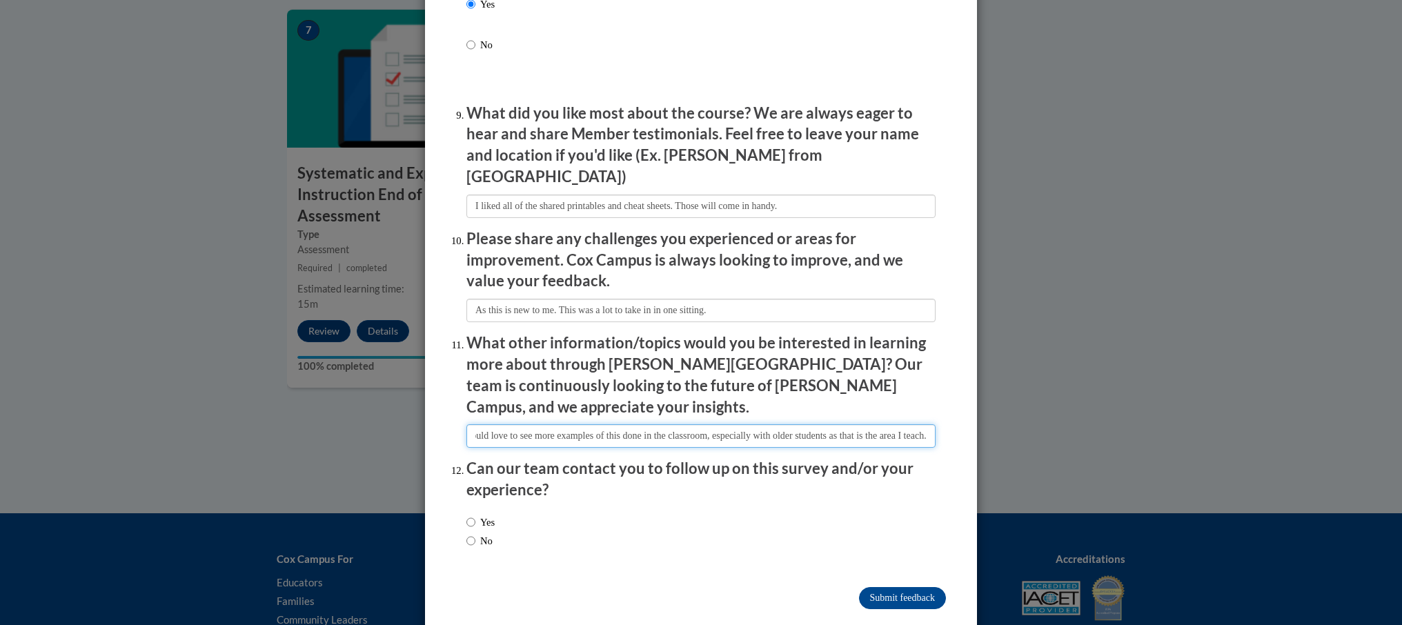
type input "I would love to see more examples of this done in the classroom, especially wit…"
click at [508, 508] on div "Yes No" at bounding box center [700, 534] width 469 height 52
click at [487, 515] on label "Yes" at bounding box center [480, 522] width 28 height 15
click at [475, 515] on input "Yes" at bounding box center [470, 522] width 9 height 15
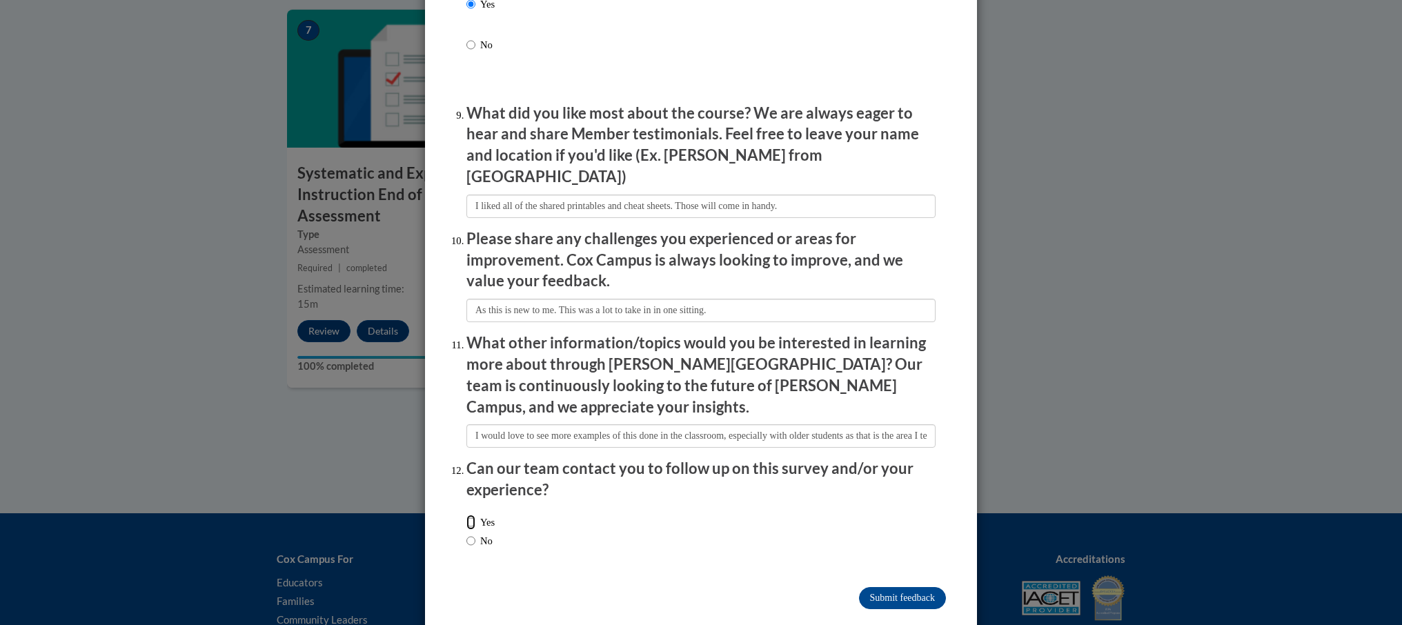
radio input "true"
click at [889, 587] on input "Submit feedback" at bounding box center [902, 598] width 87 height 22
